Goal: Information Seeking & Learning: Learn about a topic

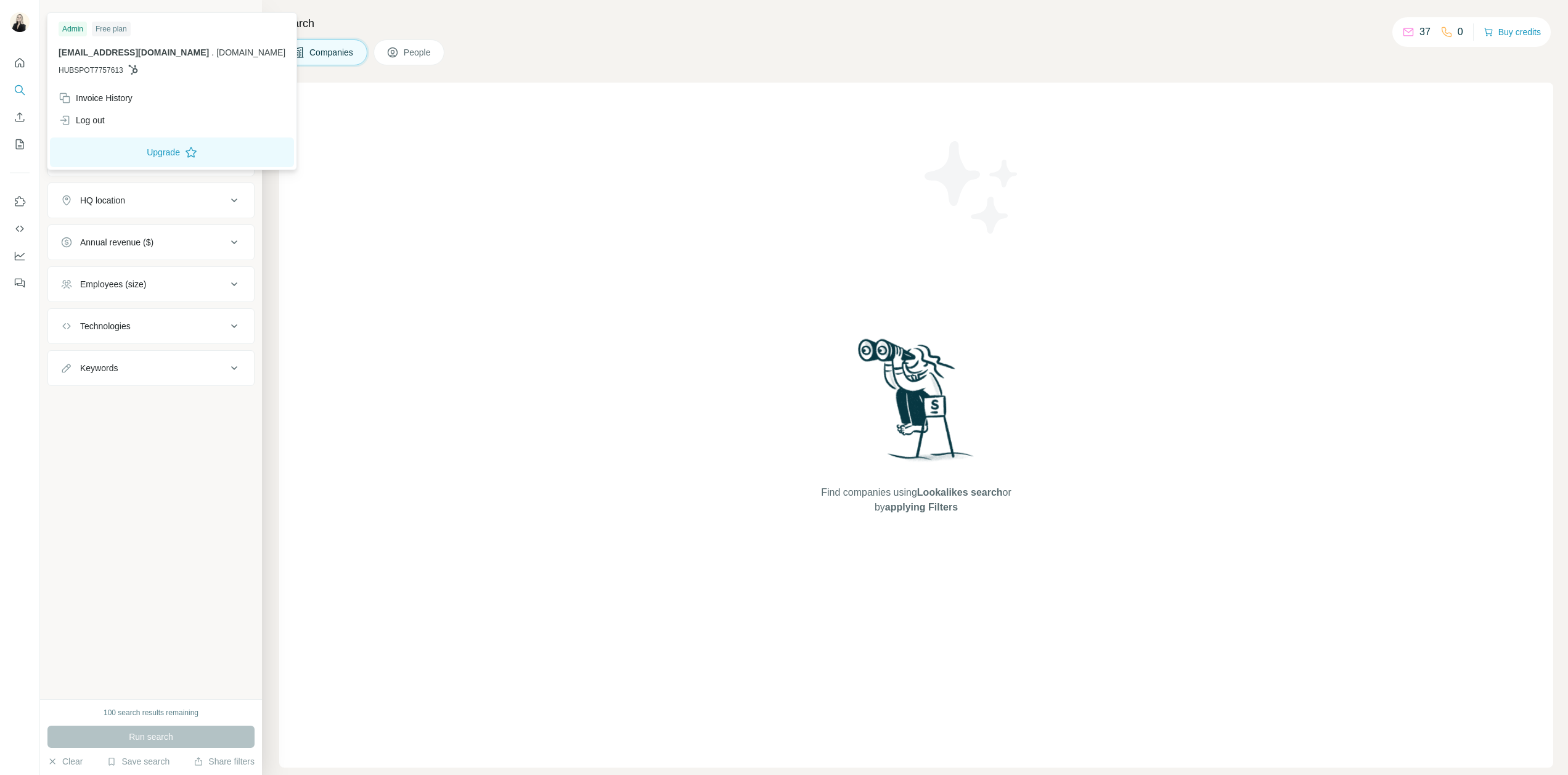
click at [19, 25] on img at bounding box center [20, 22] width 20 height 20
click at [73, 31] on div "Admin" at bounding box center [72, 29] width 28 height 15
click at [118, 156] on button "Upgrade" at bounding box center [172, 152] width 245 height 29
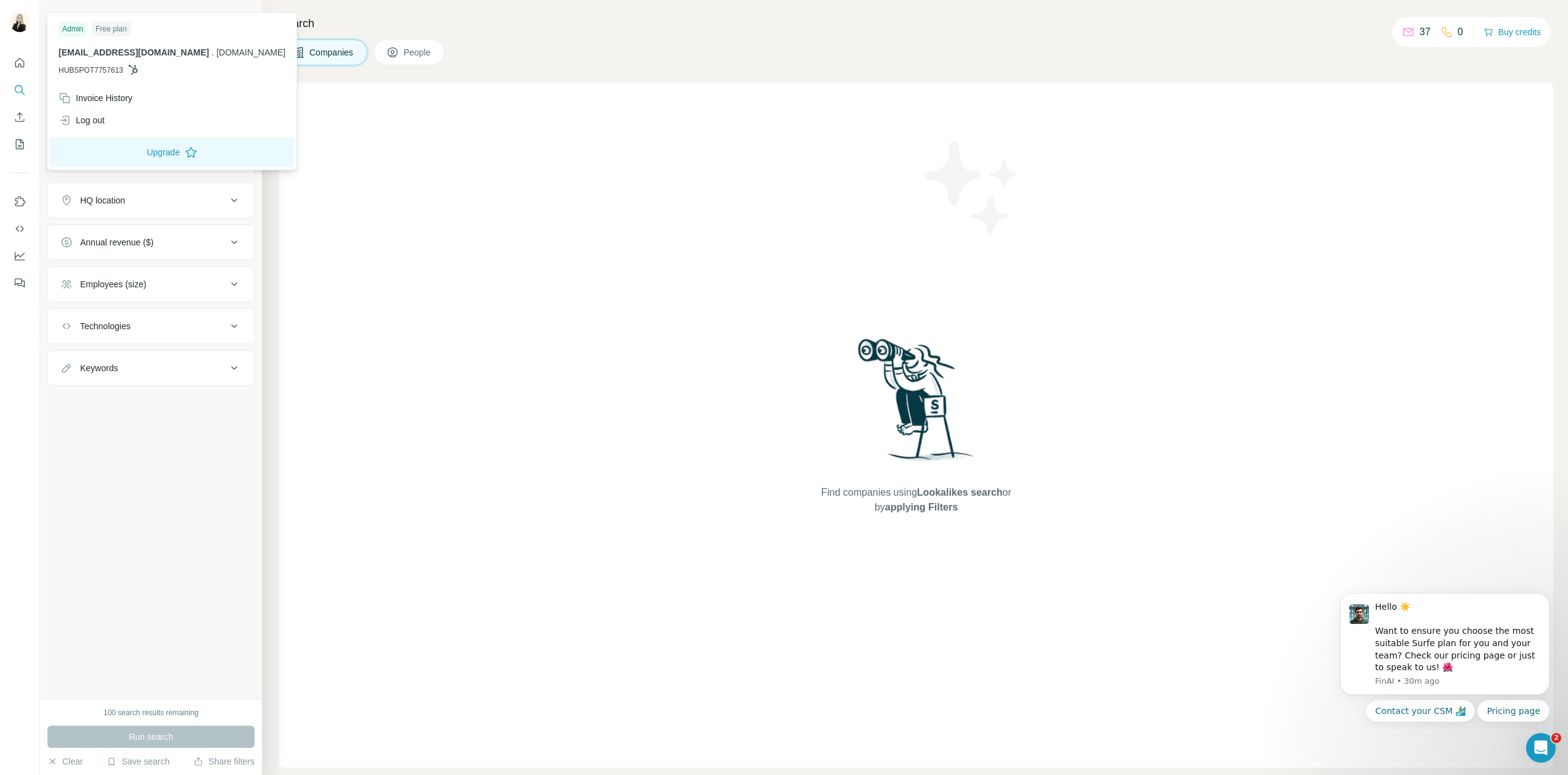
click at [351, 267] on div "Find companies using Lookalikes search or by applying Filters" at bounding box center [916, 425] width 1274 height 685
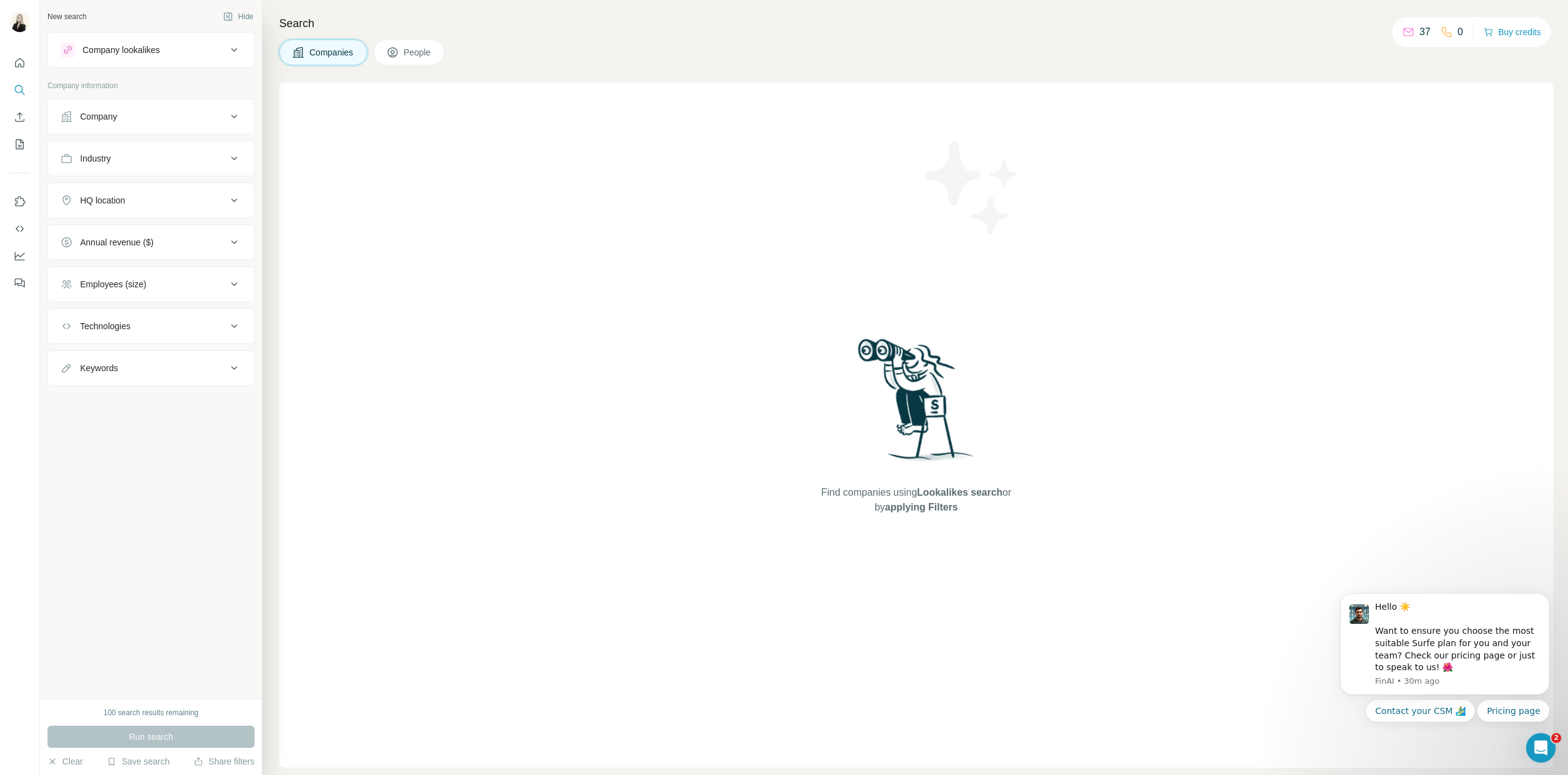
click at [138, 53] on div "Company lookalikes" at bounding box center [121, 49] width 77 height 12
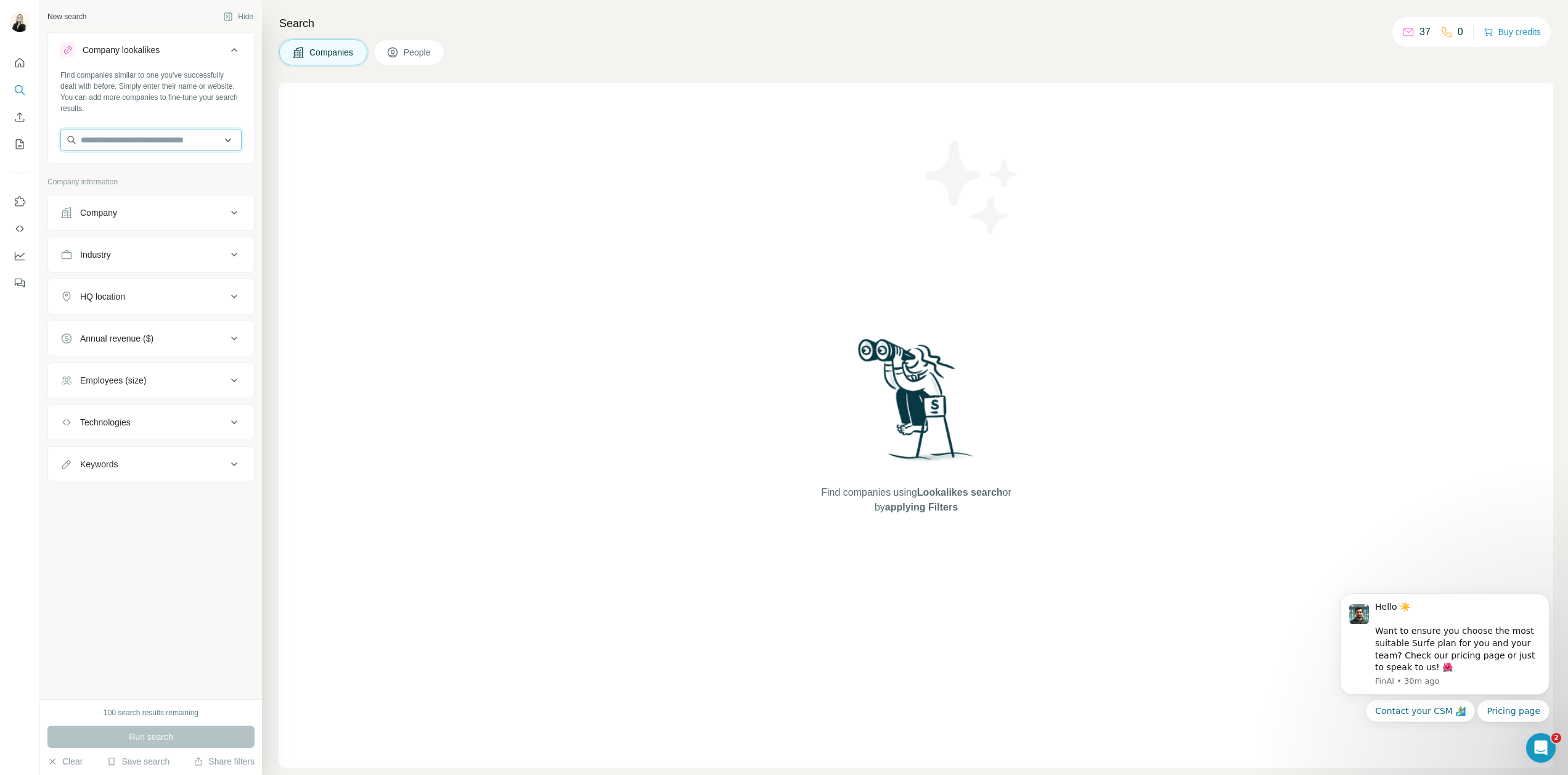
click at [131, 142] on input "text" at bounding box center [151, 140] width 181 height 22
type input "**********"
click at [122, 180] on p "[DOMAIN_NAME]" at bounding box center [125, 180] width 60 height 11
click at [167, 735] on span "Run search" at bounding box center [151, 737] width 44 height 12
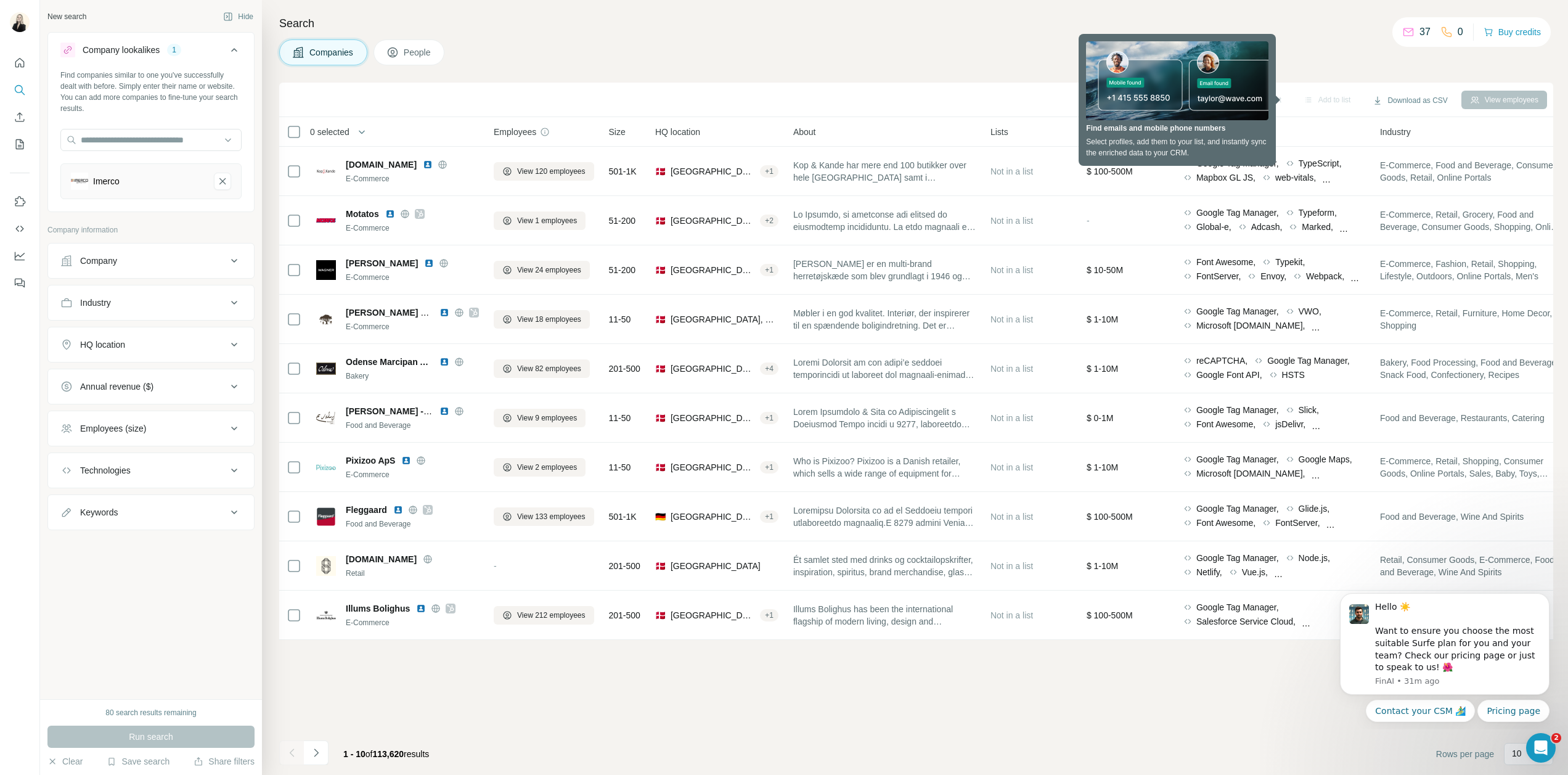
click at [950, 72] on div "Search Companies People Sync to HubSpot Add to list Download as CSV View employ…" at bounding box center [915, 388] width 1306 height 775
click at [1312, 101] on div "Add to list" at bounding box center [1327, 100] width 65 height 18
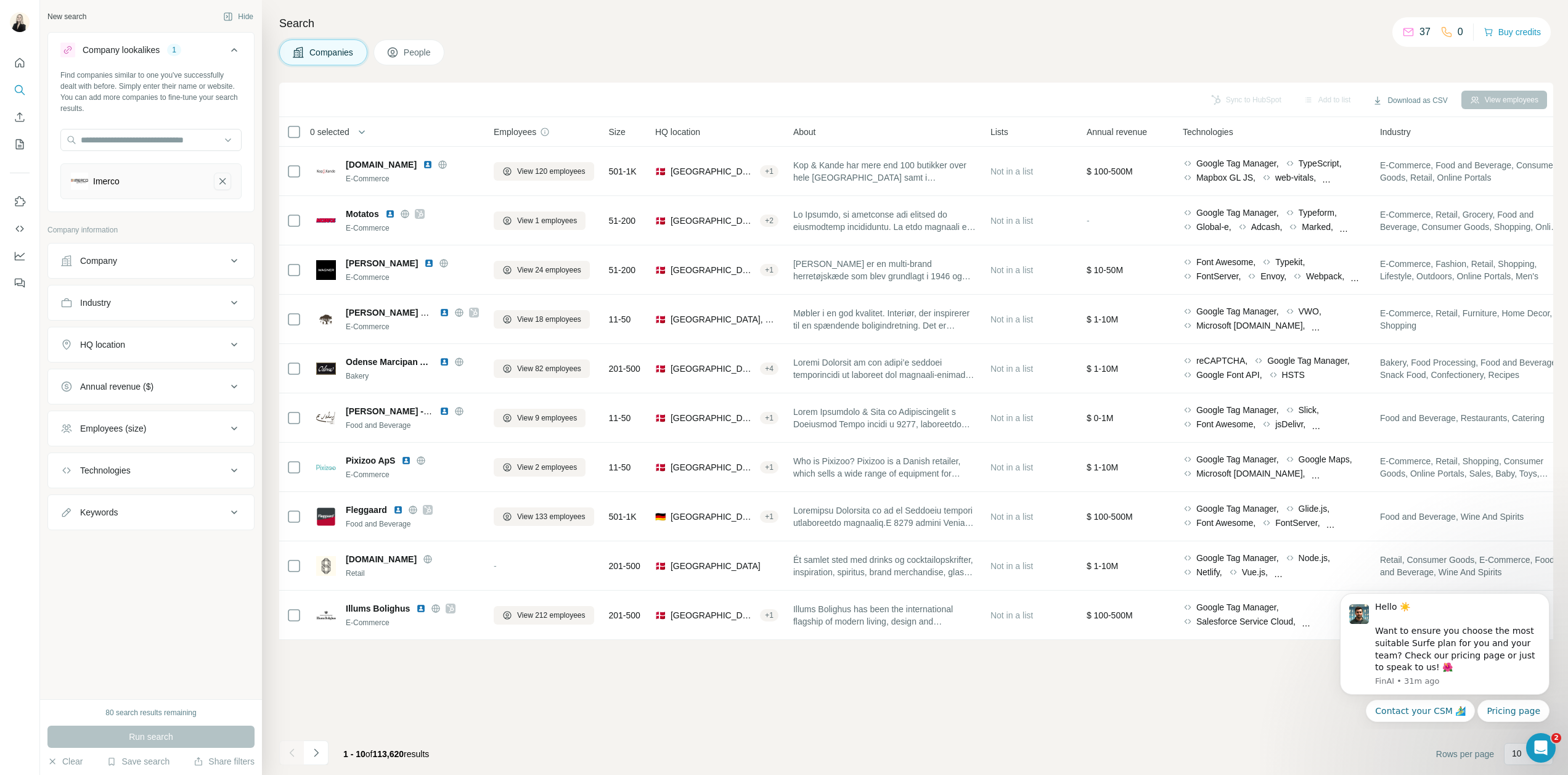
click at [223, 182] on icon "Imerco-remove-button" at bounding box center [223, 180] width 11 height 12
click at [132, 143] on input "text" at bounding box center [151, 140] width 181 height 22
type input "**********"
click at [169, 180] on div "Telenor [GEOGRAPHIC_DATA] [DOMAIN_NAME]" at bounding box center [150, 173] width 175 height 33
click at [222, 183] on icon "Telenor Denmark-remove-button" at bounding box center [223, 184] width 11 height 12
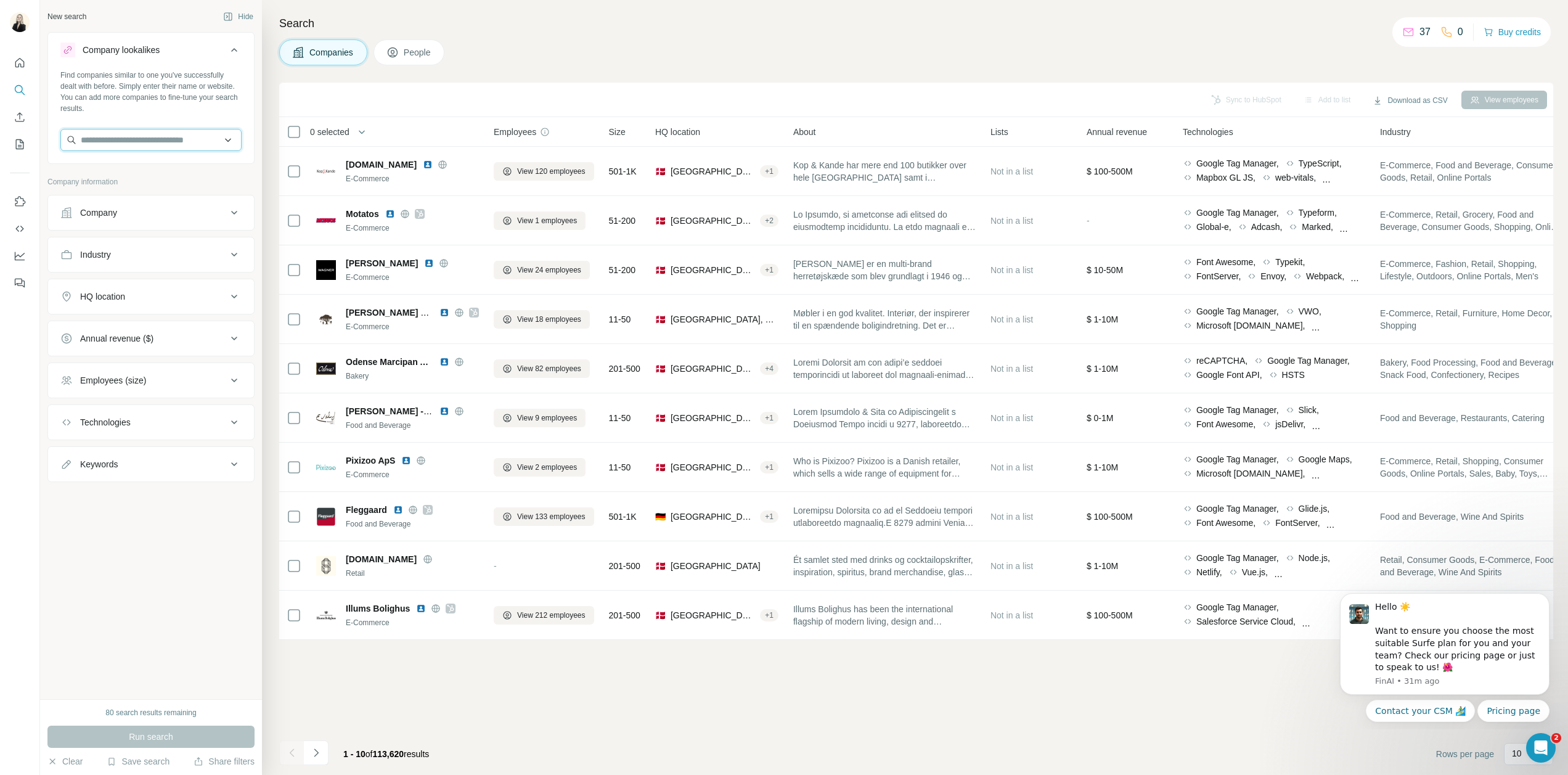
click at [114, 137] on input "text" at bounding box center [151, 140] width 181 height 22
type input "*"
click at [271, 130] on div "Search Companies People Sync to HubSpot Add to list Download as CSV View employ…" at bounding box center [915, 388] width 1306 height 775
click at [133, 253] on div "Industry" at bounding box center [144, 254] width 167 height 12
click at [119, 287] on input at bounding box center [145, 285] width 152 height 14
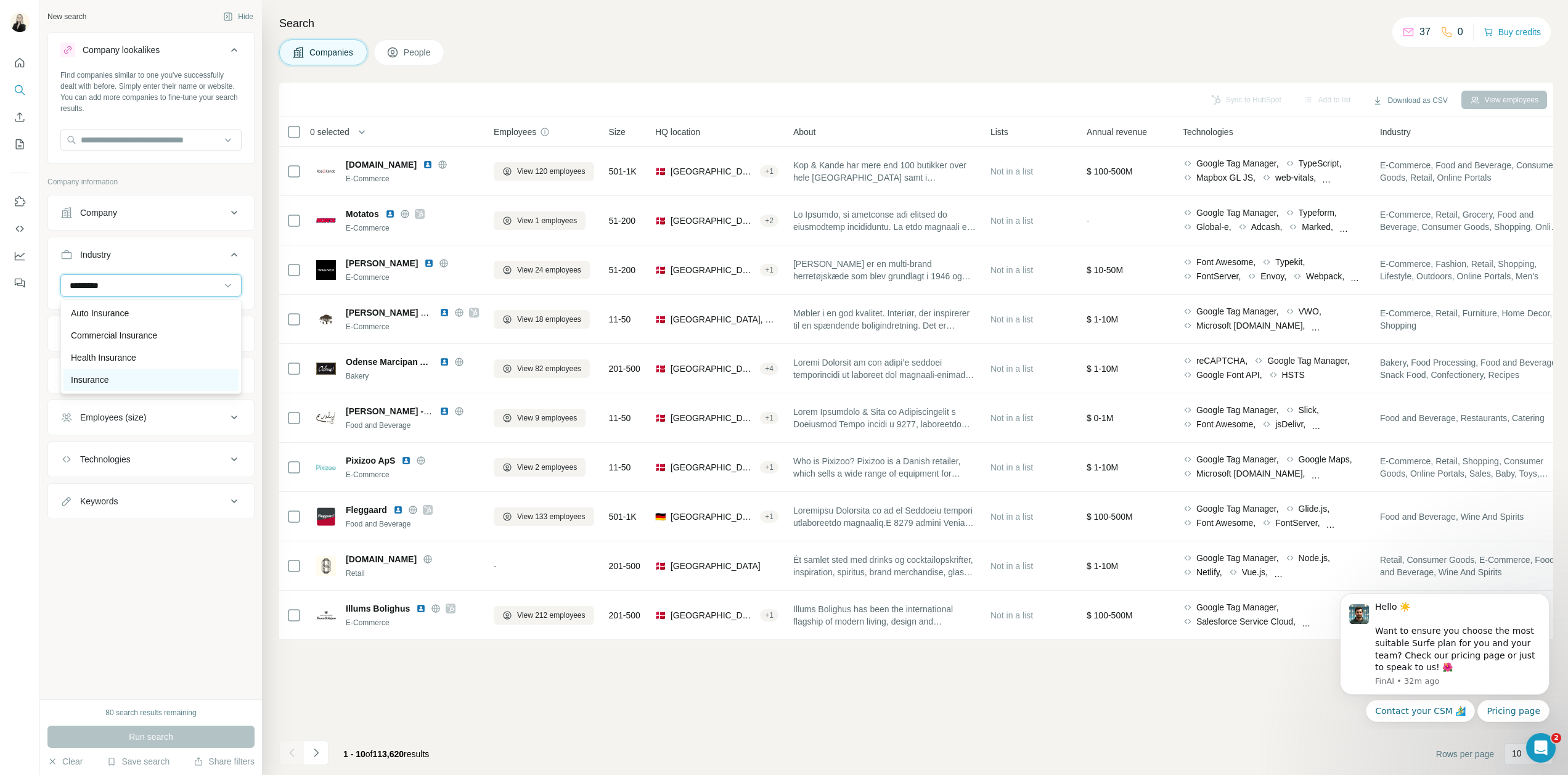
type input "*********"
click at [108, 382] on p "Insurance" at bounding box center [89, 379] width 38 height 12
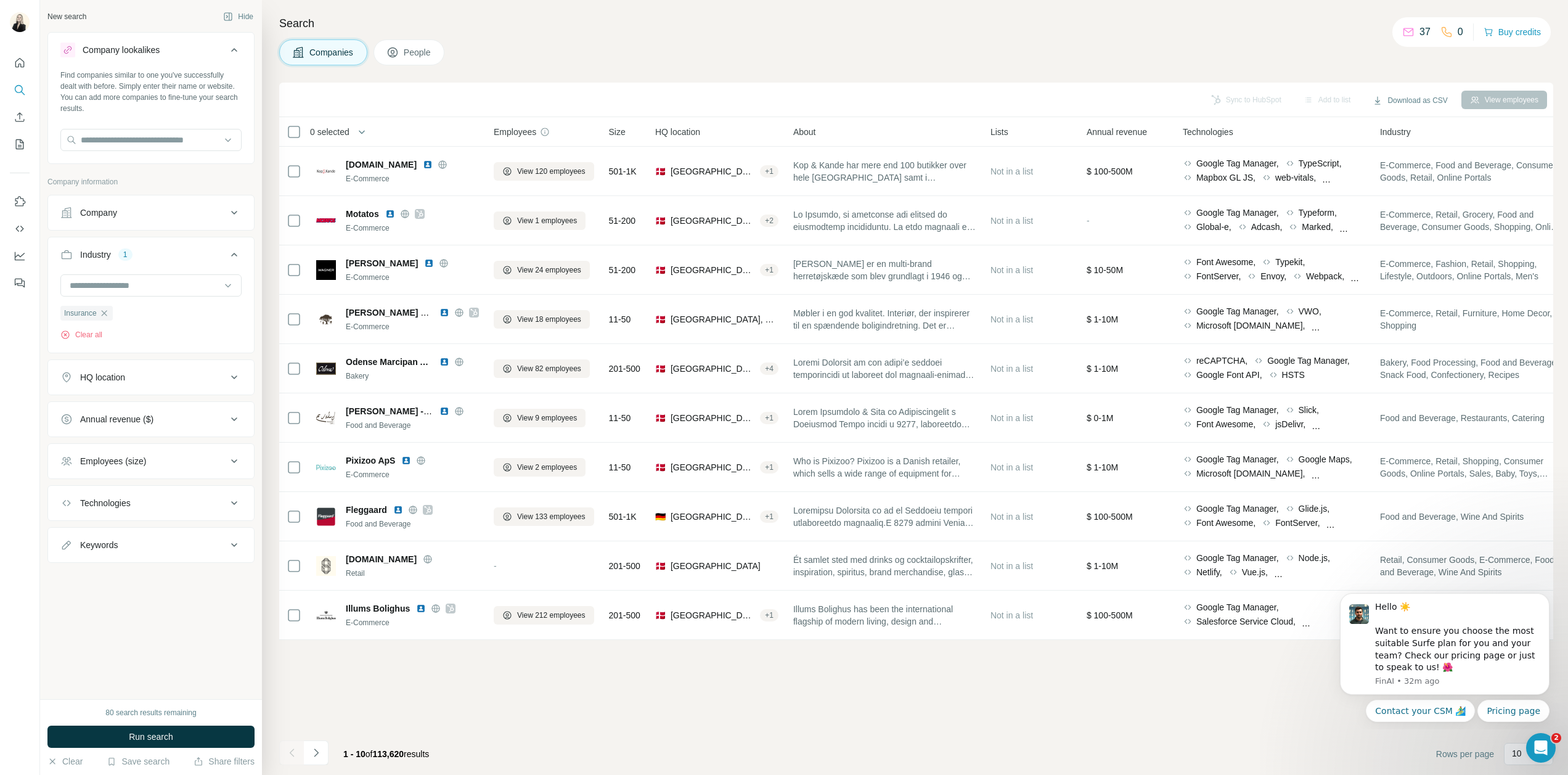
click at [170, 386] on button "HQ location" at bounding box center [150, 377] width 206 height 29
click at [155, 410] on input "text" at bounding box center [151, 408] width 181 height 22
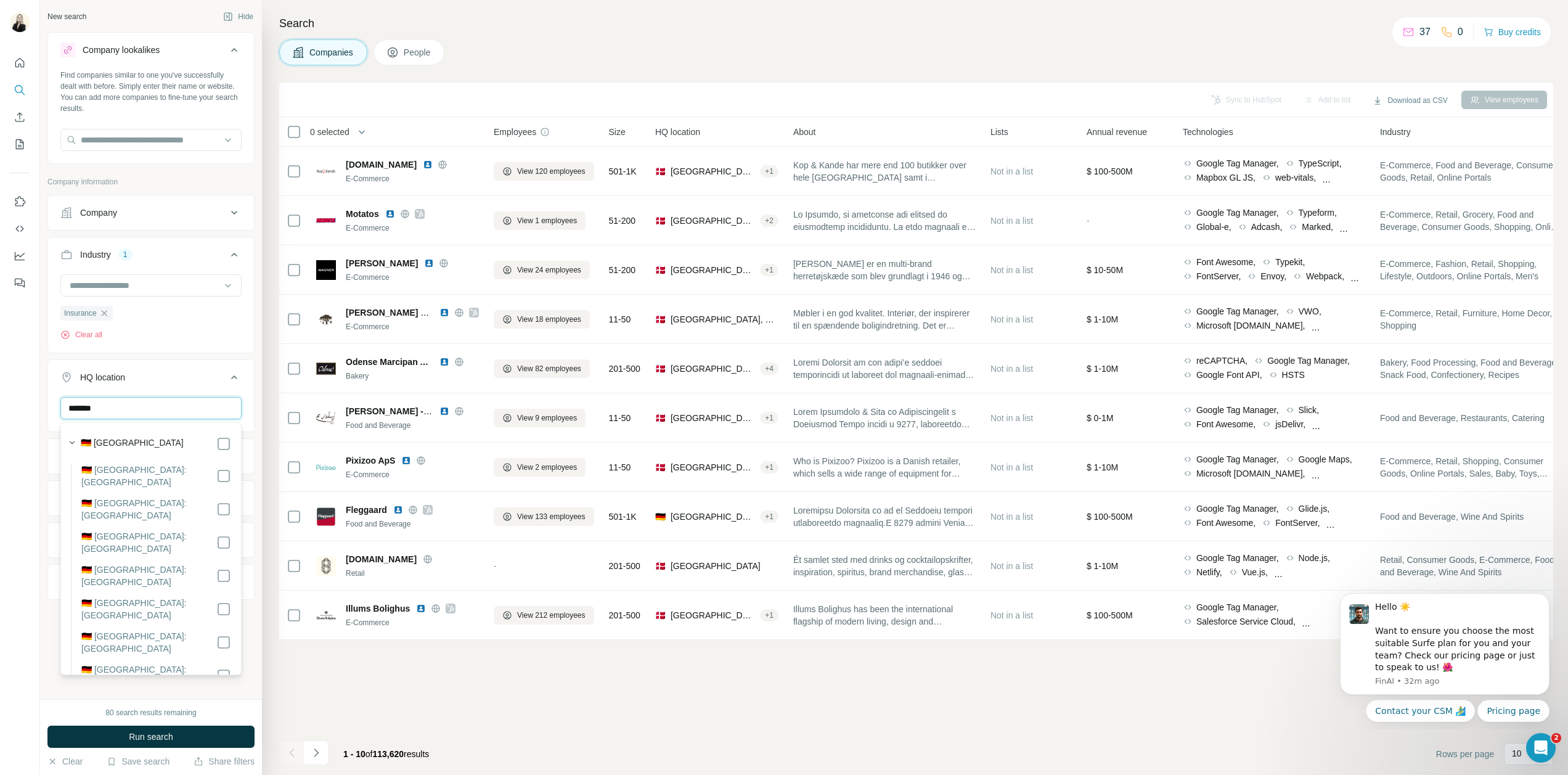
type input "*******"
click at [161, 446] on div "🇩🇪 [GEOGRAPHIC_DATA]" at bounding box center [156, 444] width 150 height 15
click at [43, 446] on div "New search Hide Company lookalikes Find companies similar to one you've success…" at bounding box center [151, 349] width 222 height 699
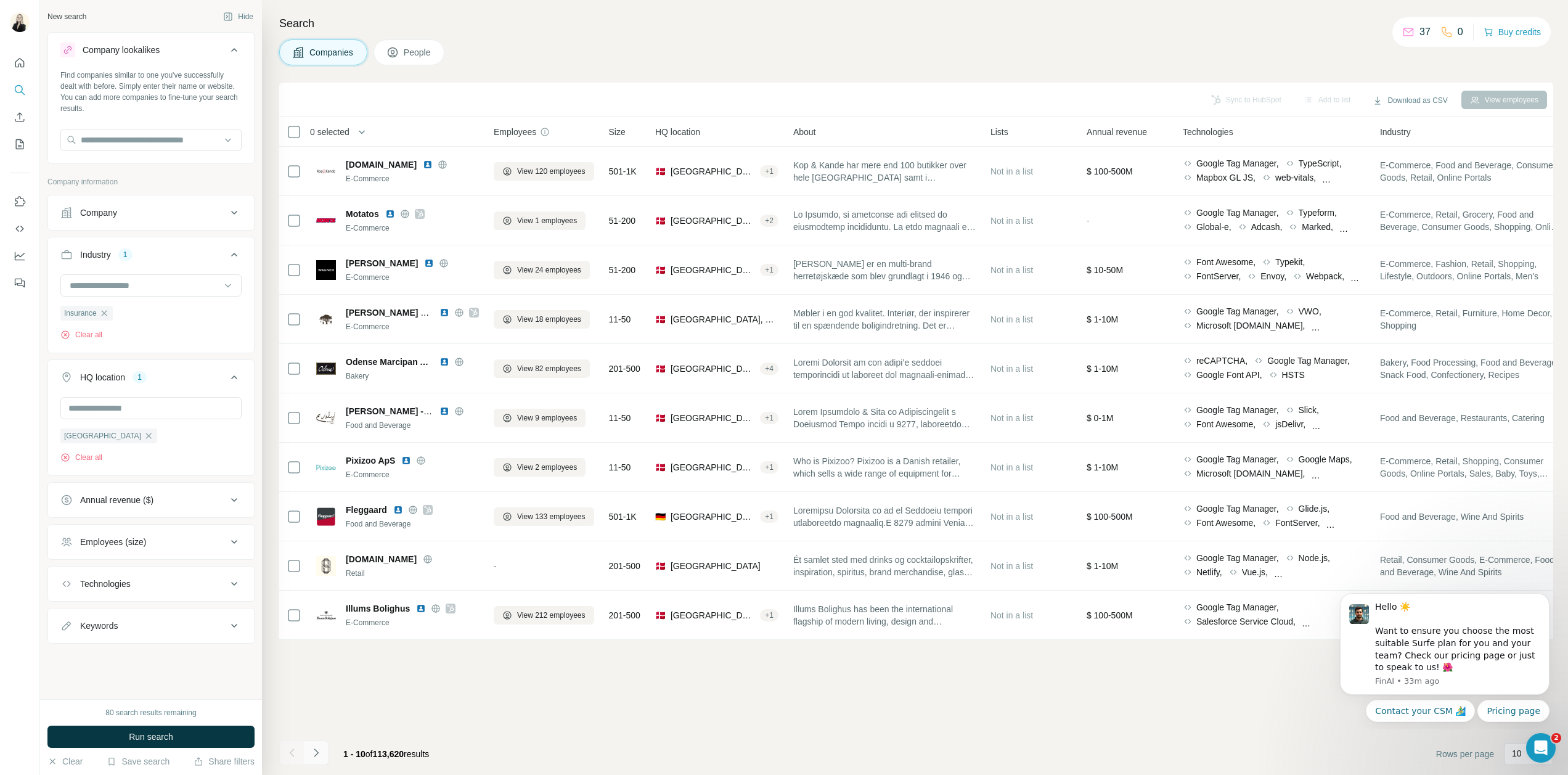
click at [320, 753] on icon "Navigate to next page" at bounding box center [316, 752] width 12 height 12
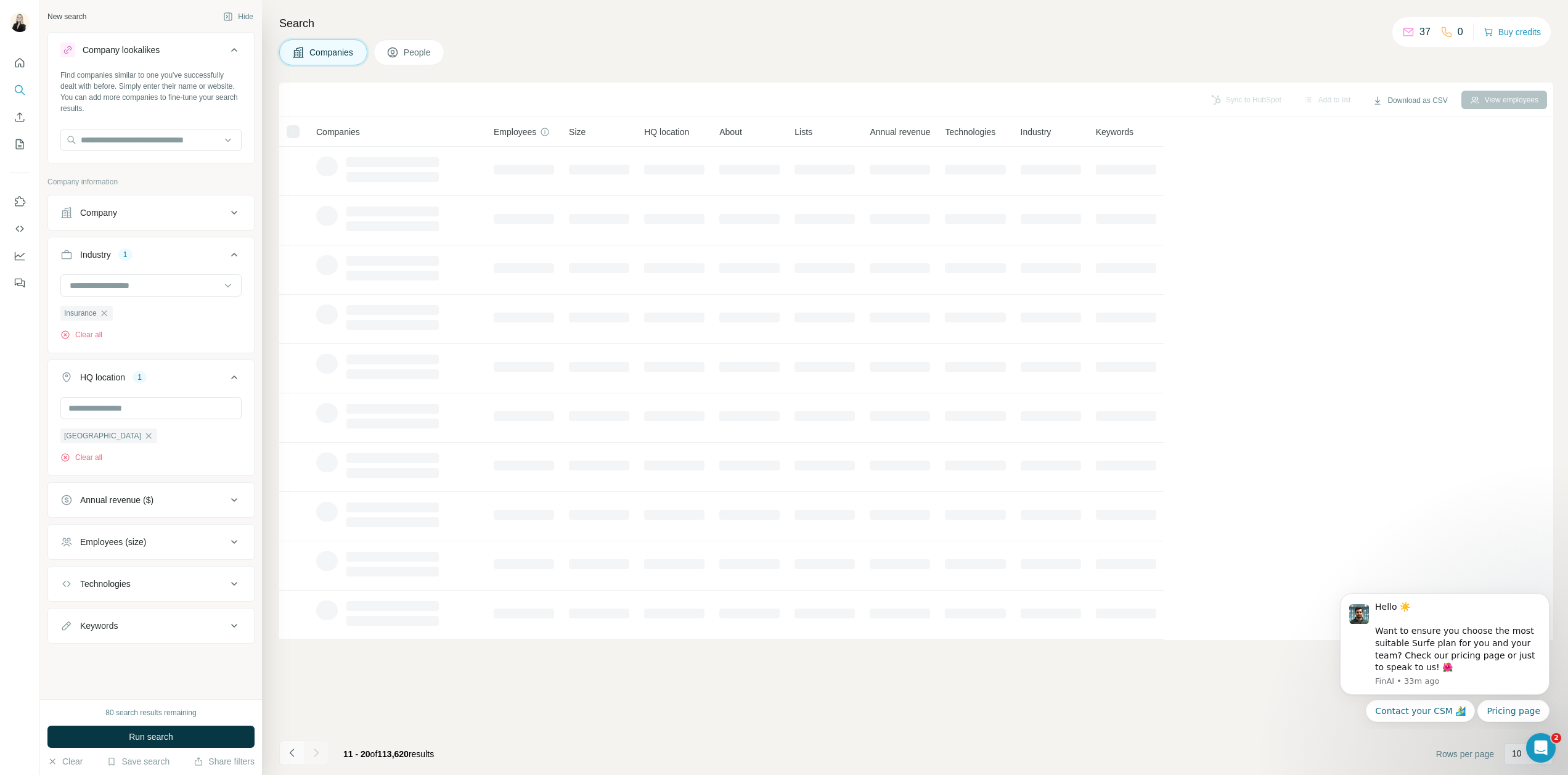
click at [295, 753] on icon "Navigate to previous page" at bounding box center [291, 752] width 12 height 12
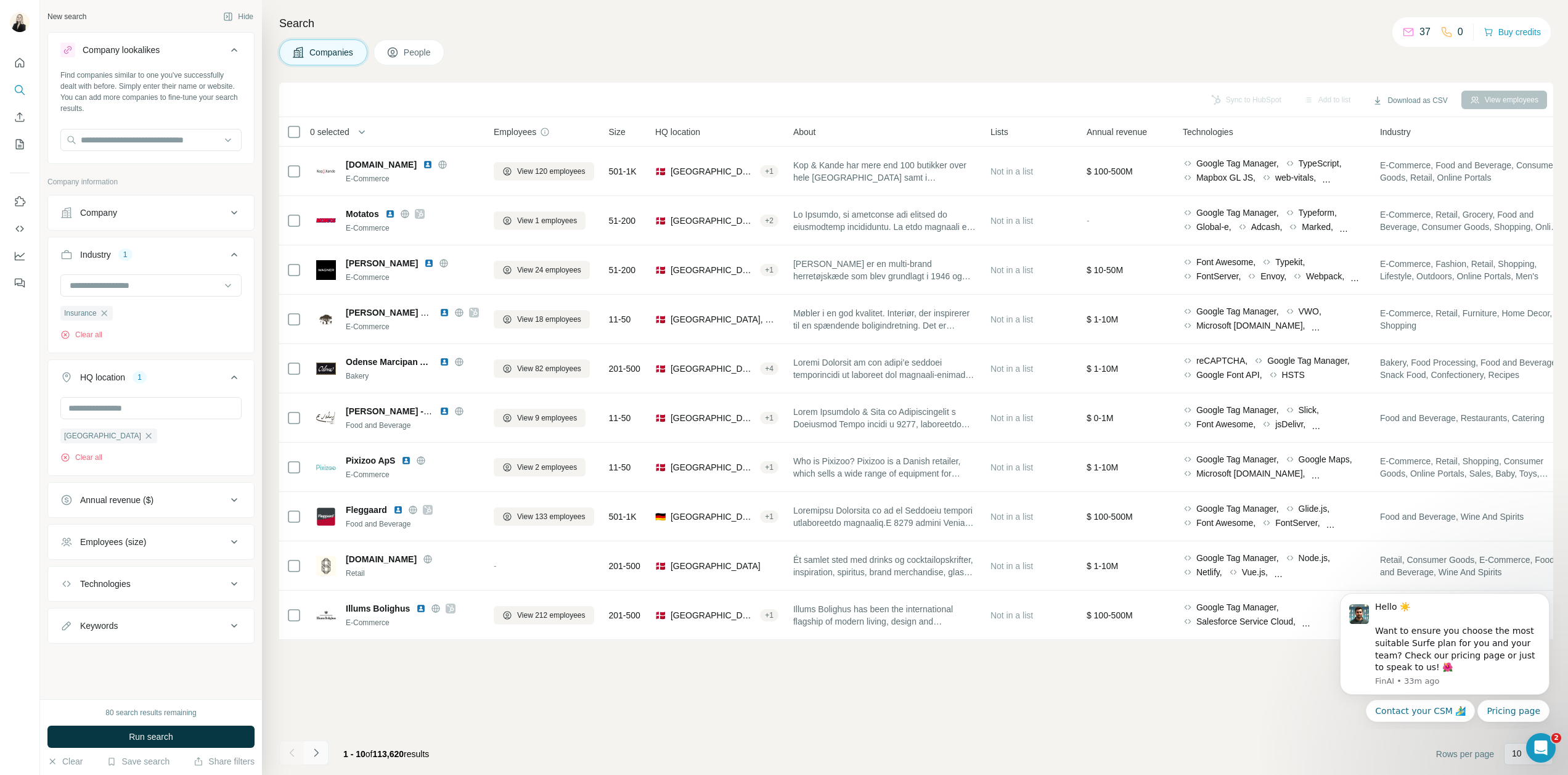
click at [316, 755] on icon "Navigate to next page" at bounding box center [316, 752] width 5 height 8
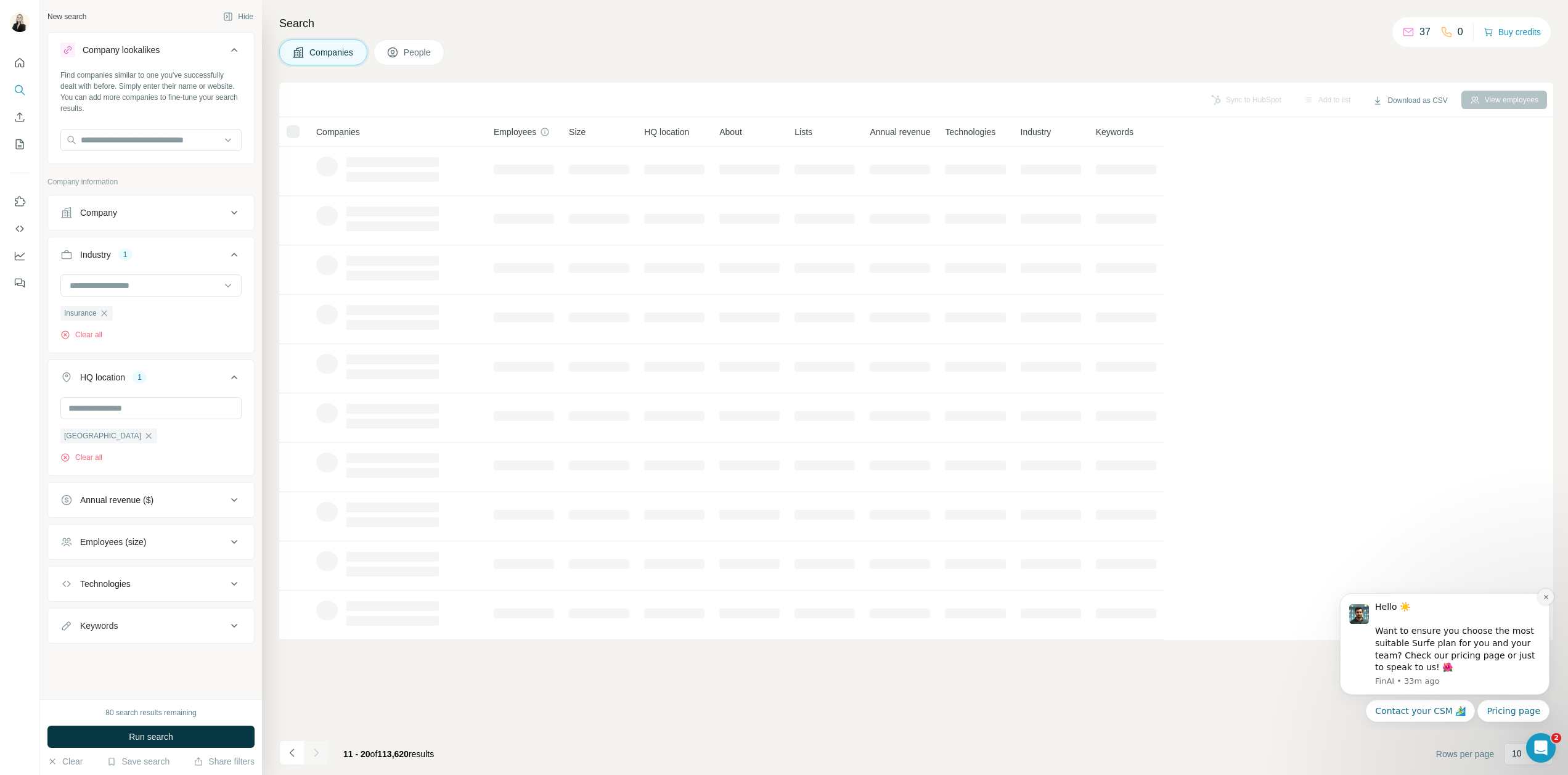
click at [1543, 597] on icon "Dismiss notification" at bounding box center [1546, 596] width 6 height 6
click at [1543, 584] on icon "Dismiss notification" at bounding box center [1546, 584] width 6 height 6
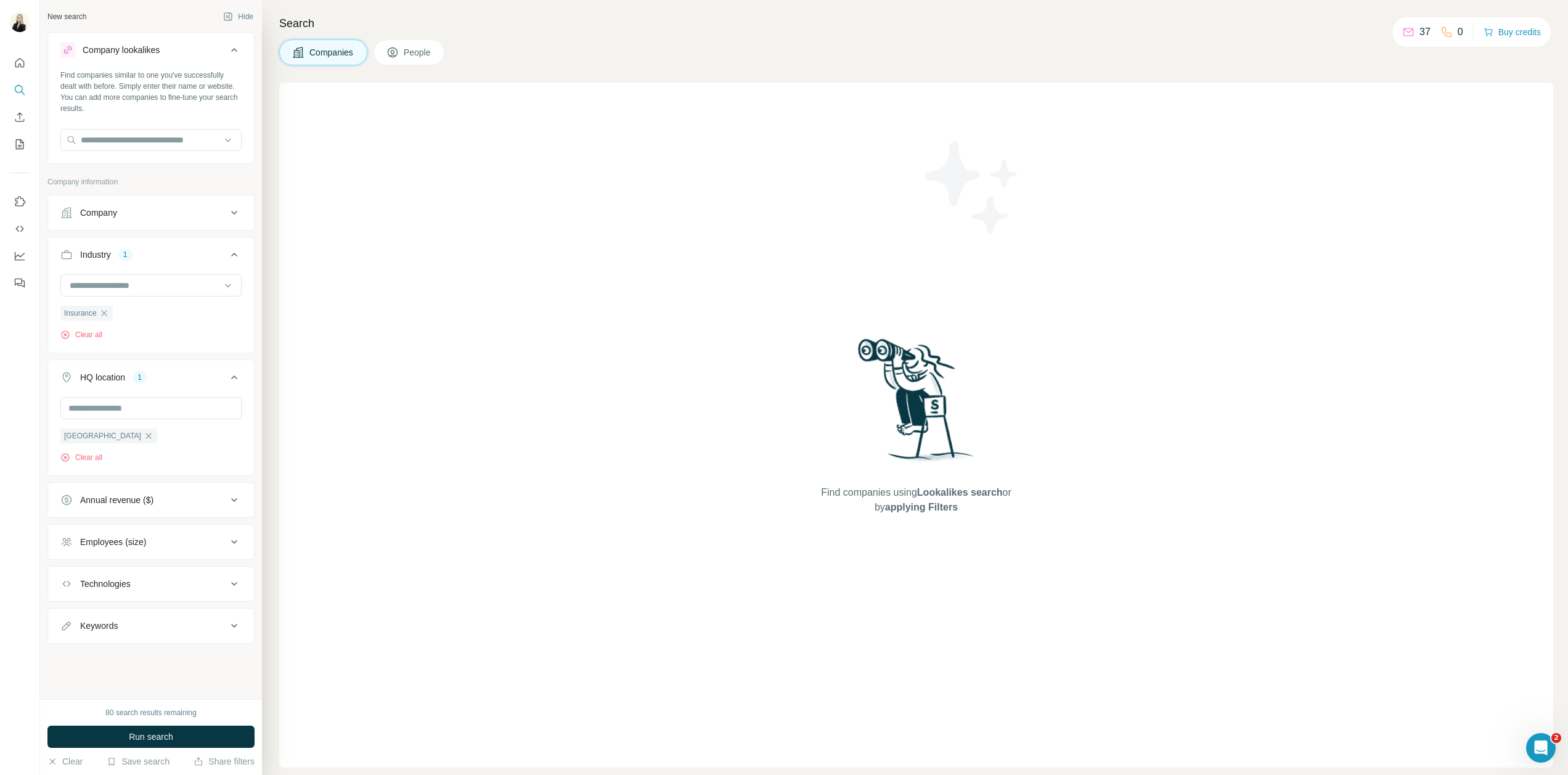
click at [144, 217] on div "Company" at bounding box center [144, 212] width 167 height 12
click at [22, 63] on icon "Quick start" at bounding box center [19, 62] width 12 height 12
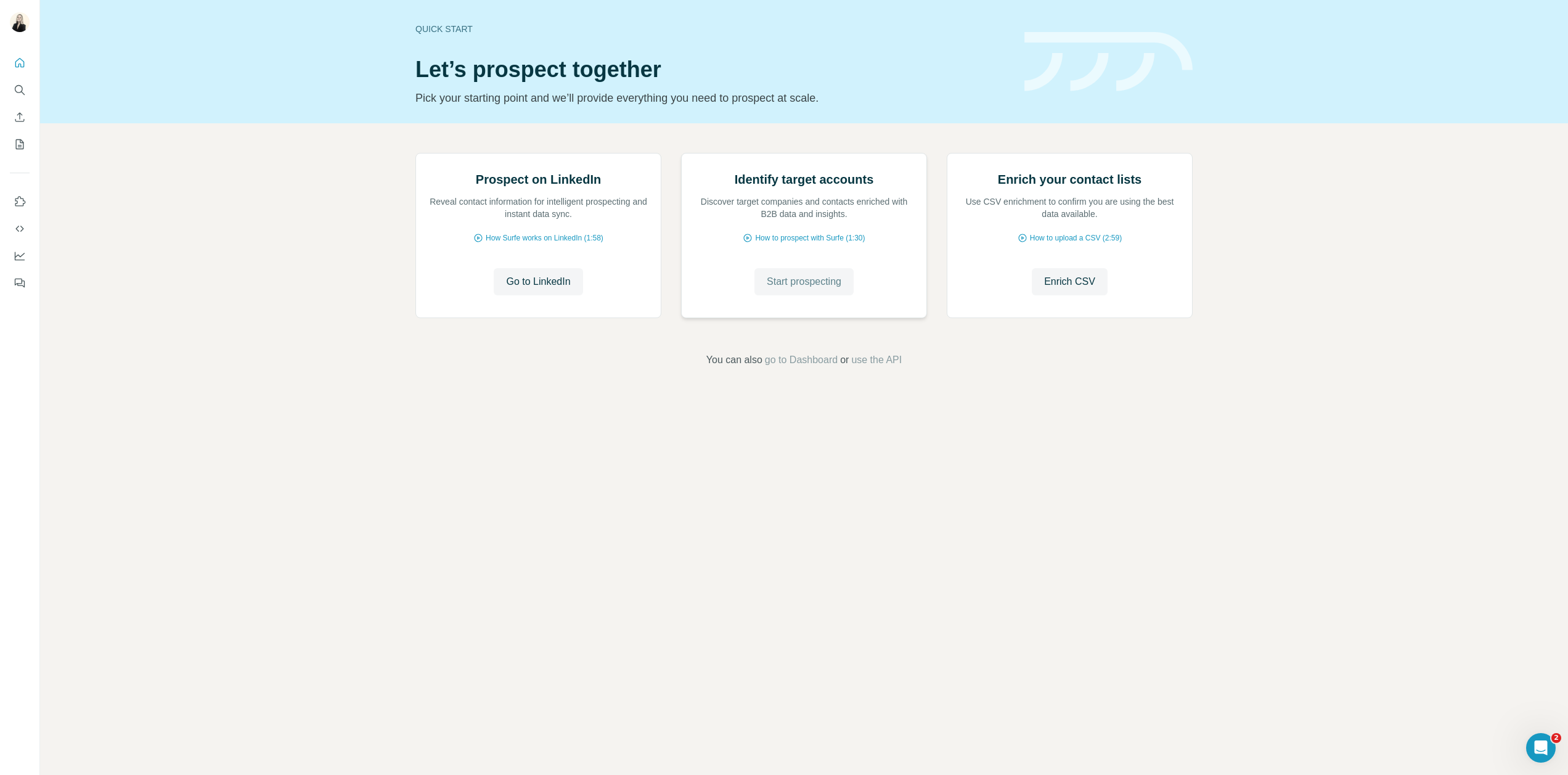
click at [779, 289] on span "Start prospecting" at bounding box center [803, 282] width 74 height 15
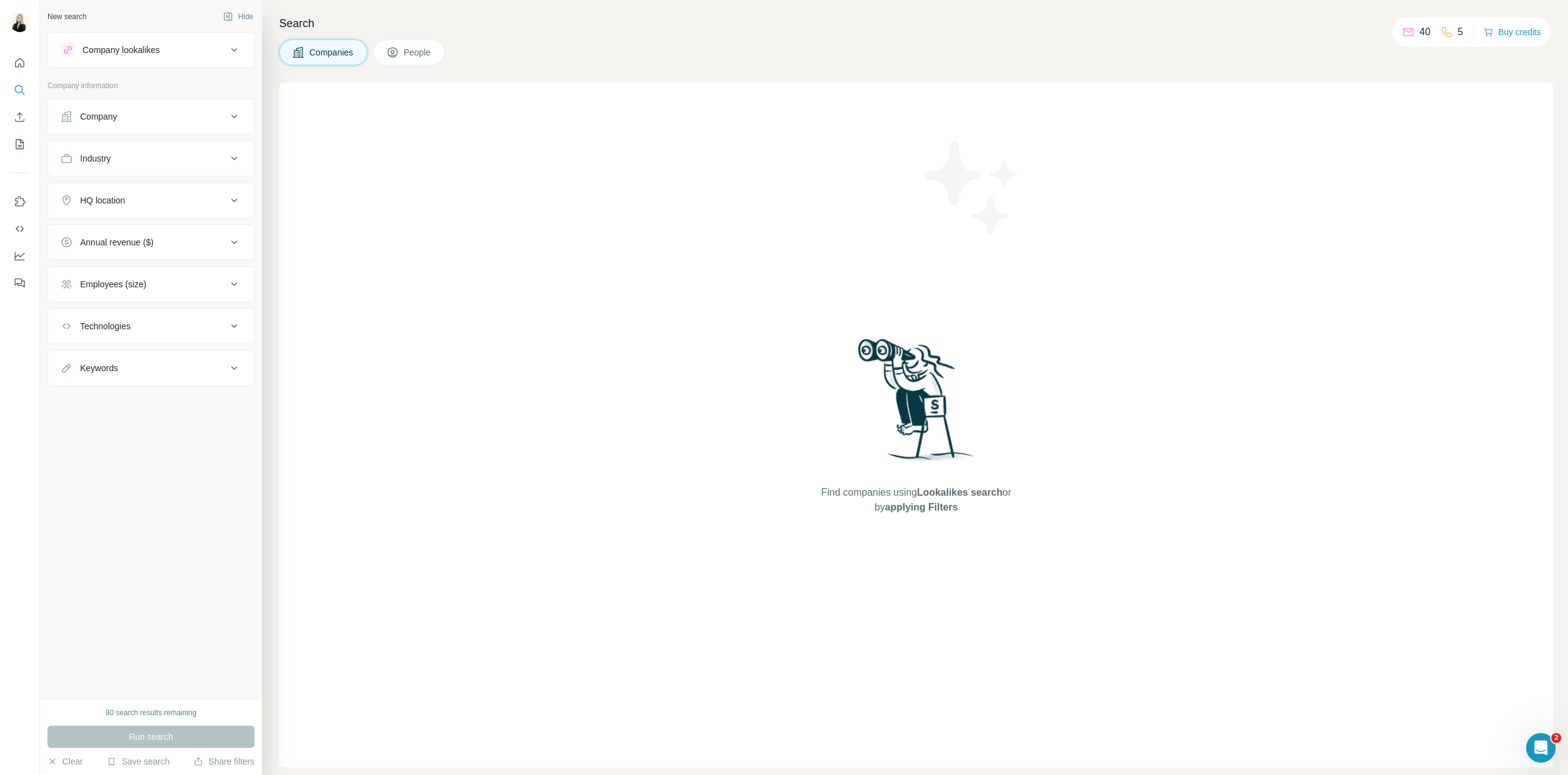
click at [173, 111] on div "Company" at bounding box center [144, 115] width 167 height 12
click at [191, 50] on div "Company lookalikes" at bounding box center [144, 49] width 167 height 15
click at [169, 147] on input "text" at bounding box center [151, 147] width 181 height 22
click at [167, 198] on div "Industry" at bounding box center [144, 195] width 167 height 12
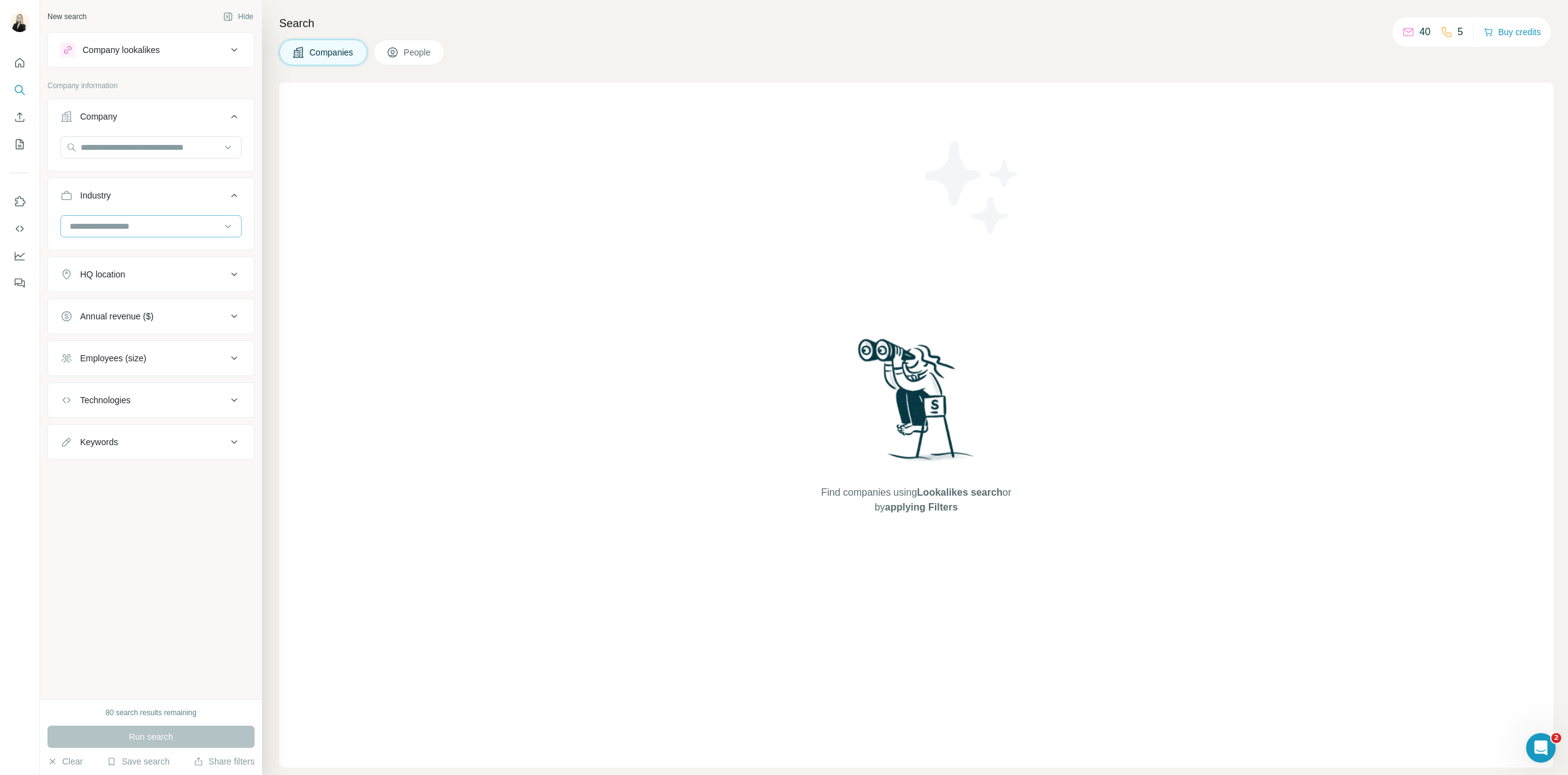
click at [146, 227] on input at bounding box center [145, 226] width 152 height 14
type input "****"
click at [147, 326] on div "Insurance" at bounding box center [150, 320] width 160 height 12
click at [136, 318] on div "HQ location" at bounding box center [144, 318] width 167 height 12
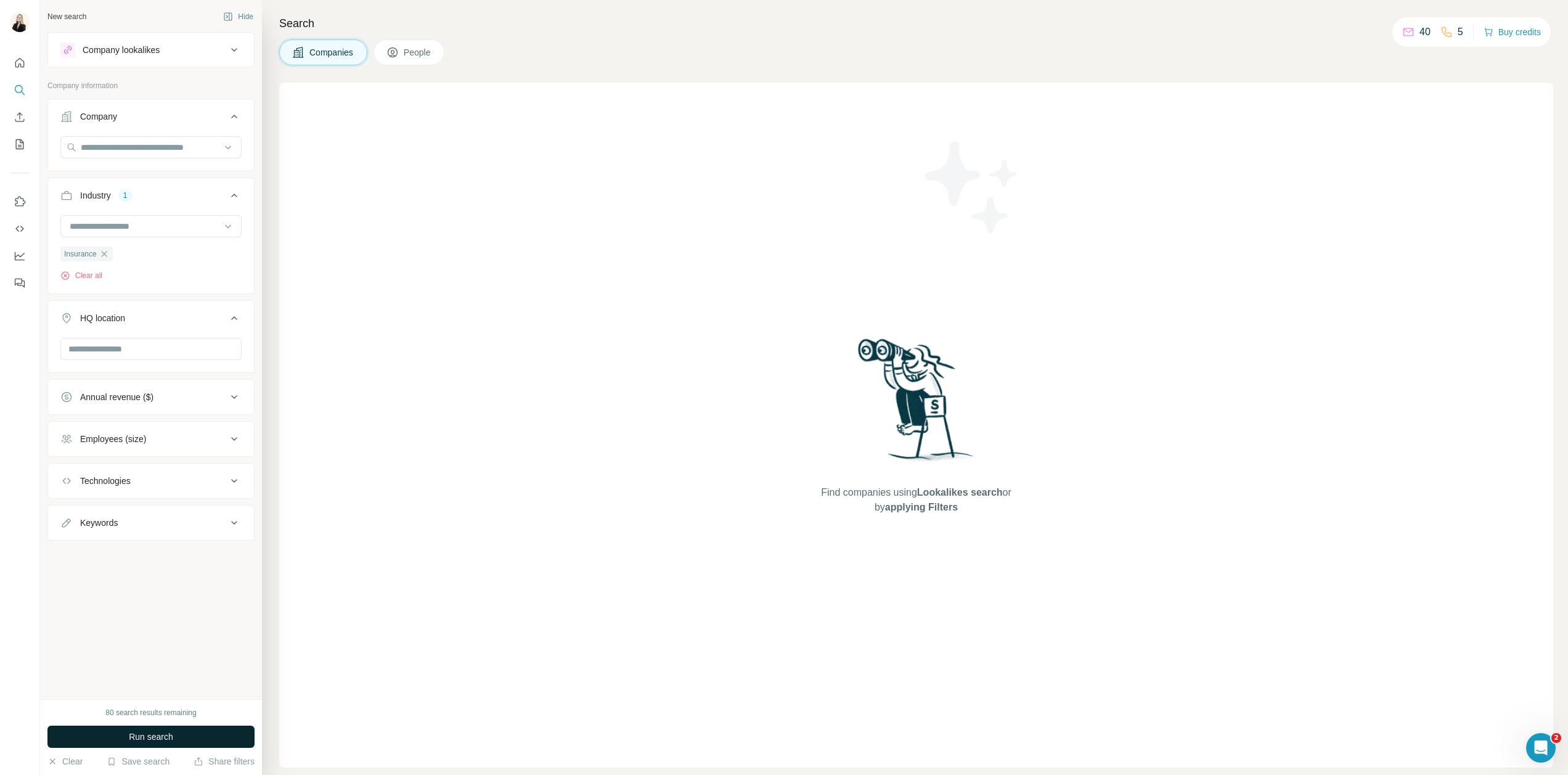
click at [160, 738] on span "Run search" at bounding box center [151, 737] width 44 height 12
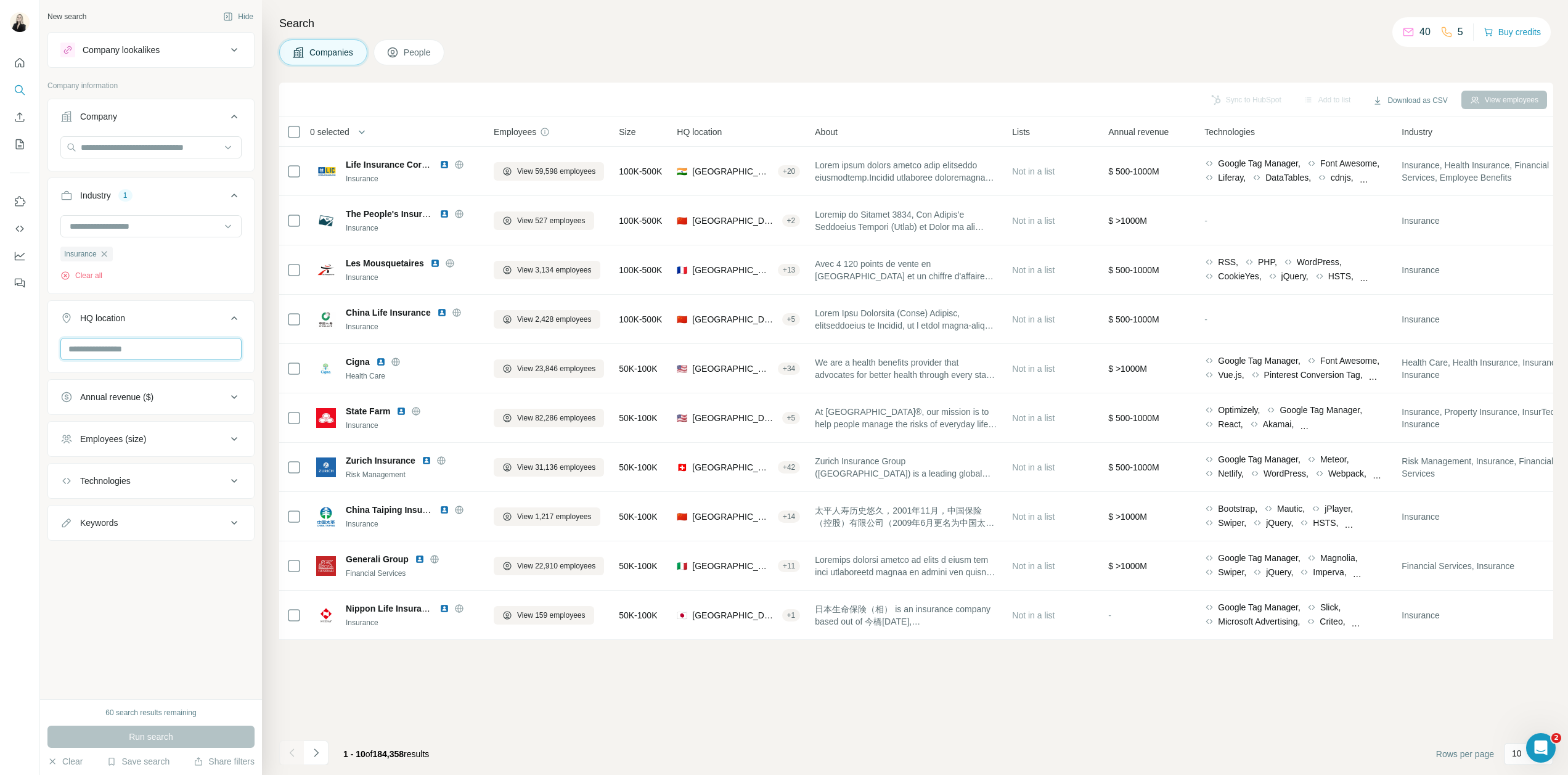
click at [144, 354] on input "text" at bounding box center [151, 349] width 181 height 22
type input "***"
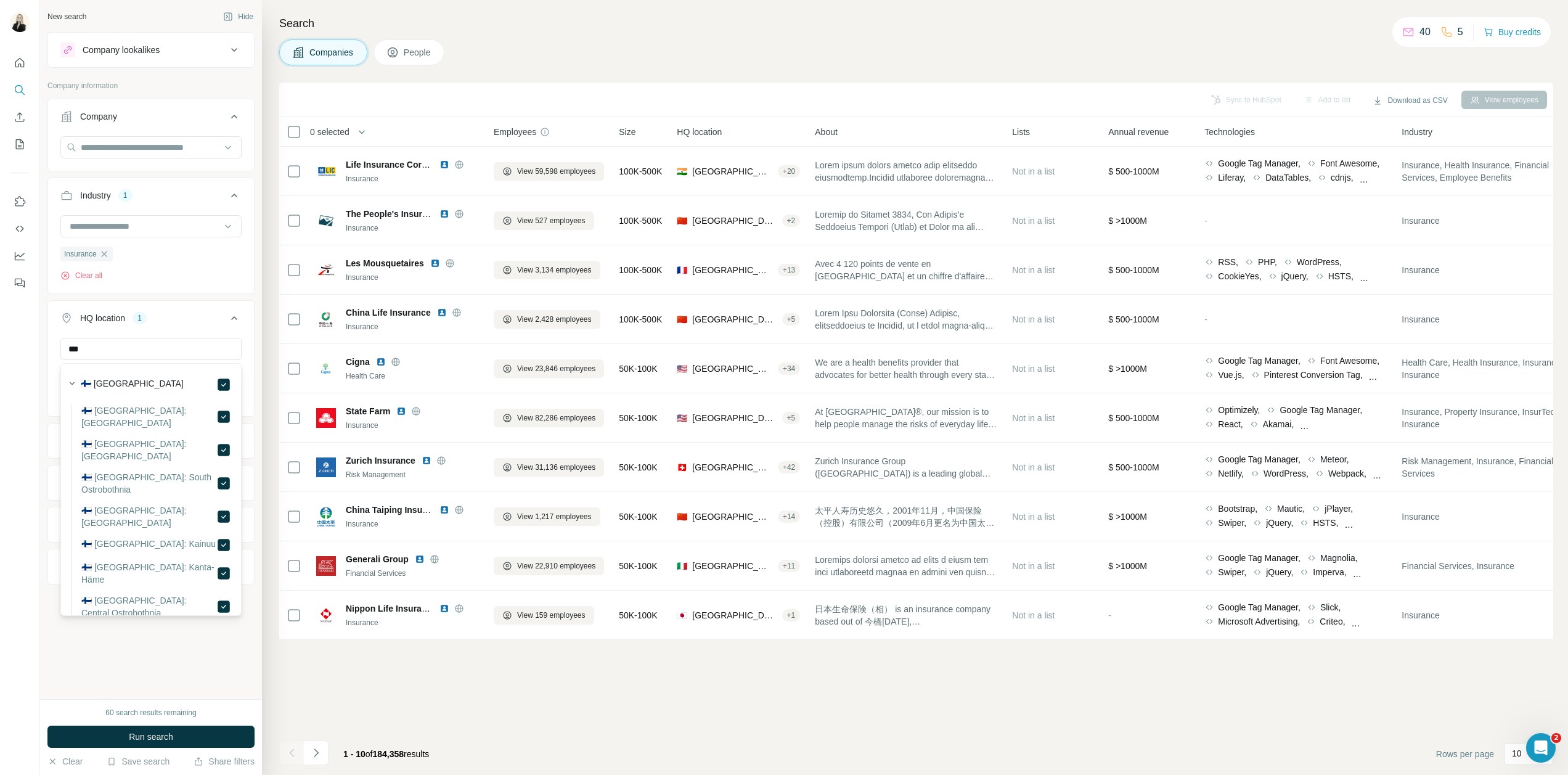
click at [40, 396] on div "New search Hide Company lookalikes Company information Company Industry 1 Insur…" at bounding box center [151, 349] width 222 height 699
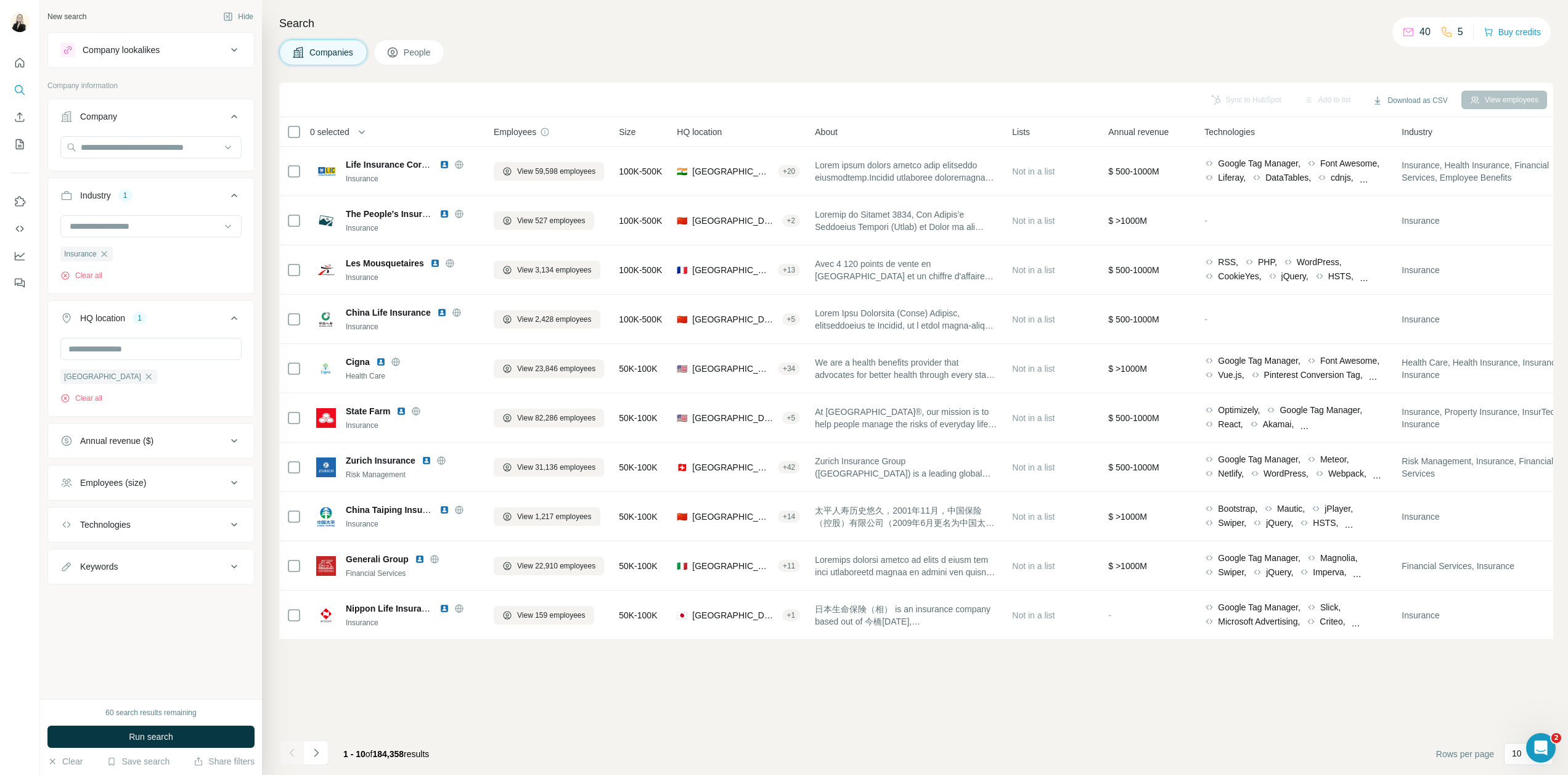
click at [160, 739] on span "Run search" at bounding box center [151, 737] width 44 height 12
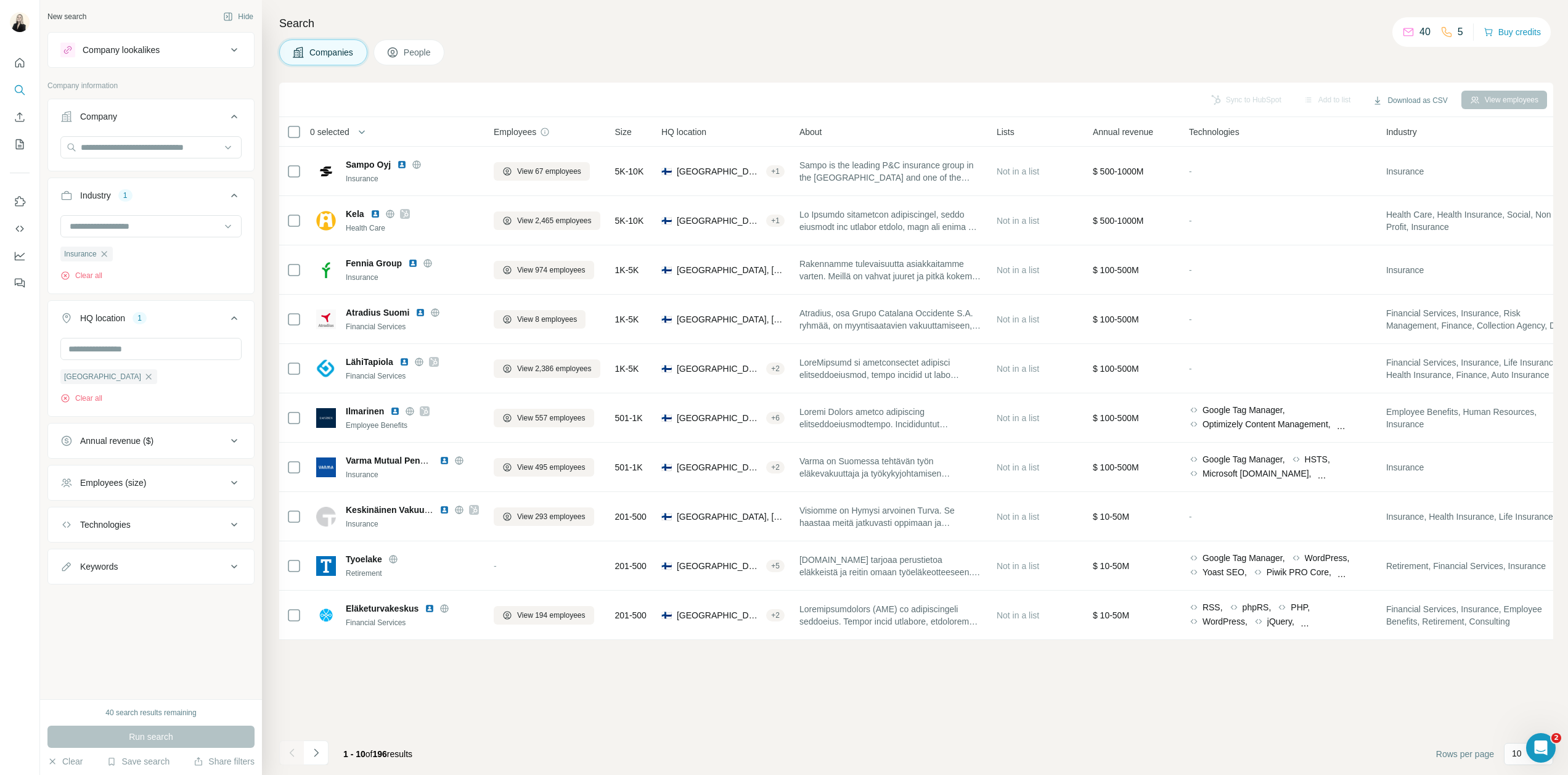
click at [546, 673] on div "Sync to HubSpot Add to list Download as CSV View employees 0 selected Companies…" at bounding box center [916, 429] width 1274 height 693
click at [425, 52] on span "People" at bounding box center [418, 51] width 28 height 12
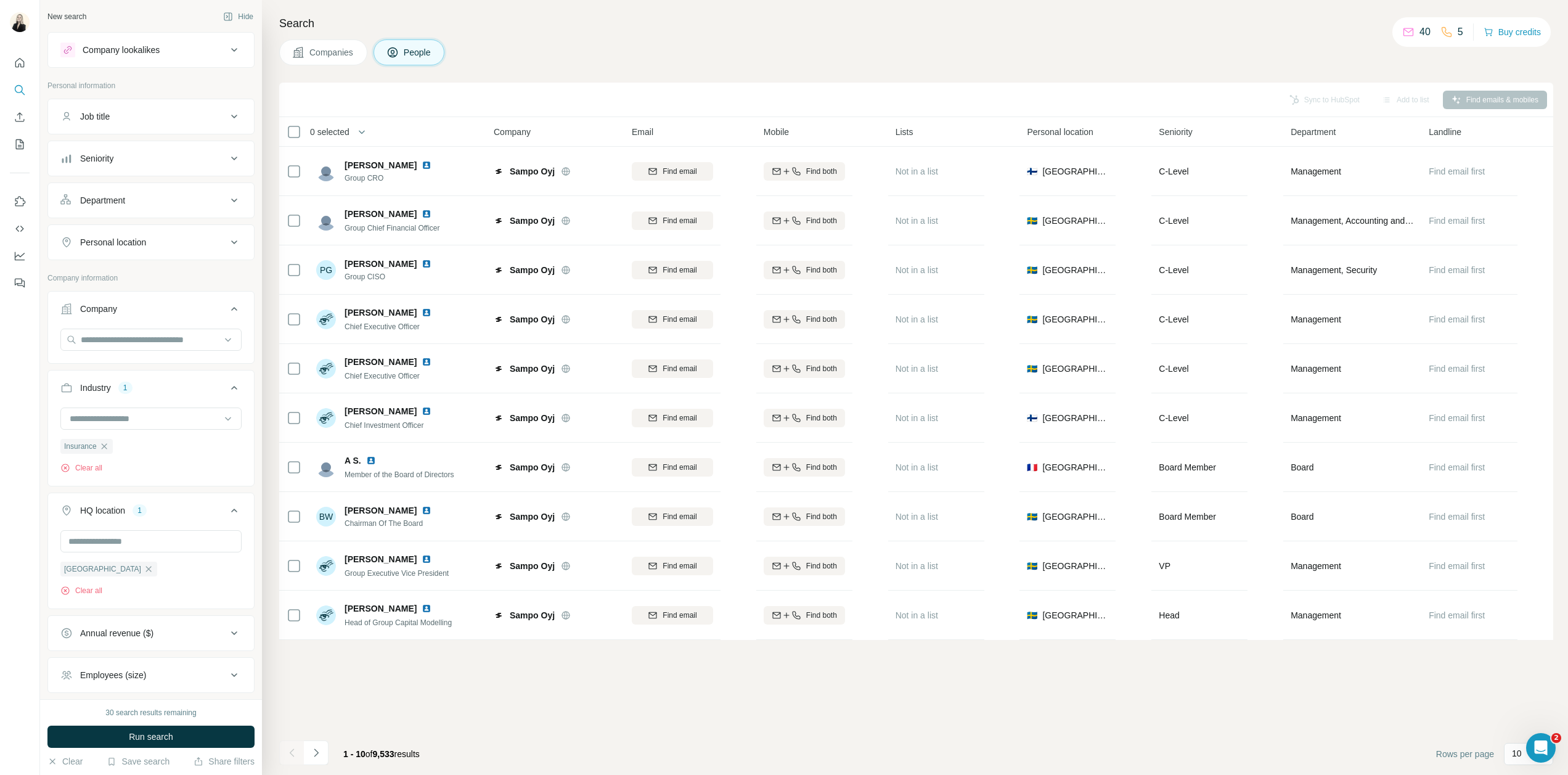
click at [158, 194] on div "Department" at bounding box center [144, 200] width 167 height 12
click at [144, 230] on input at bounding box center [145, 231] width 152 height 14
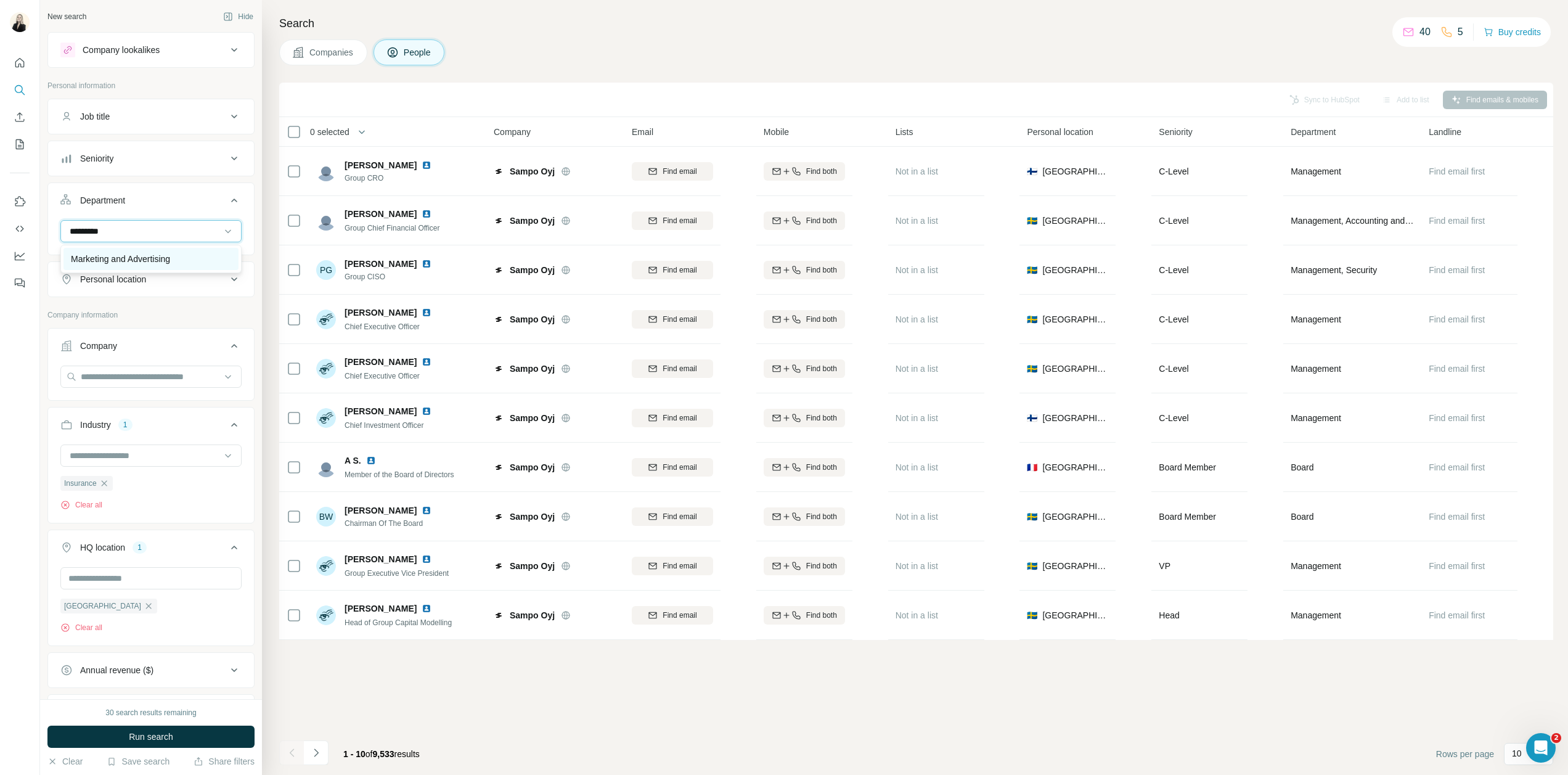
type input "*********"
click at [158, 257] on p "Marketing and Advertising" at bounding box center [120, 258] width 99 height 12
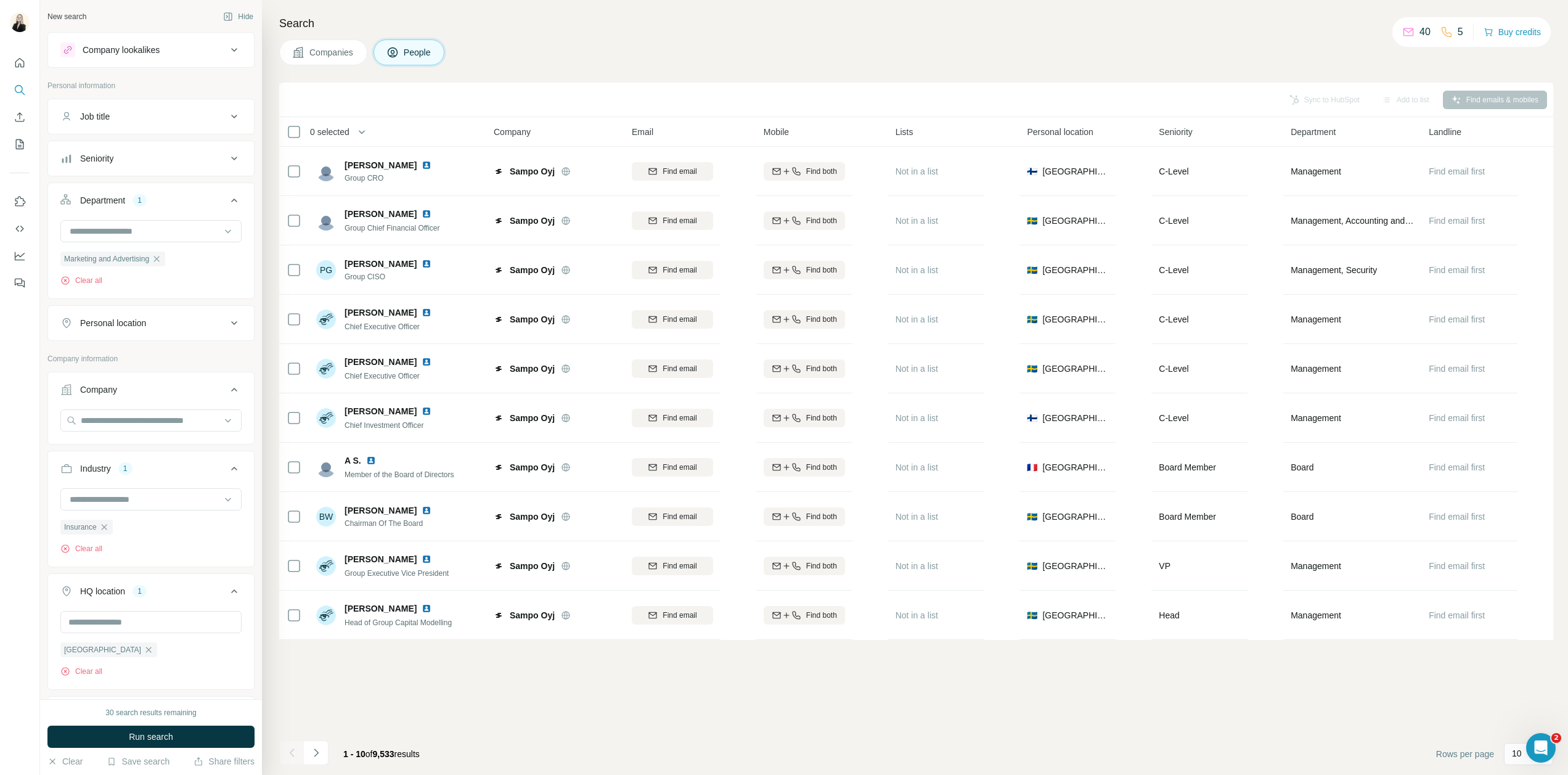
click at [152, 122] on div "Job title" at bounding box center [144, 115] width 167 height 12
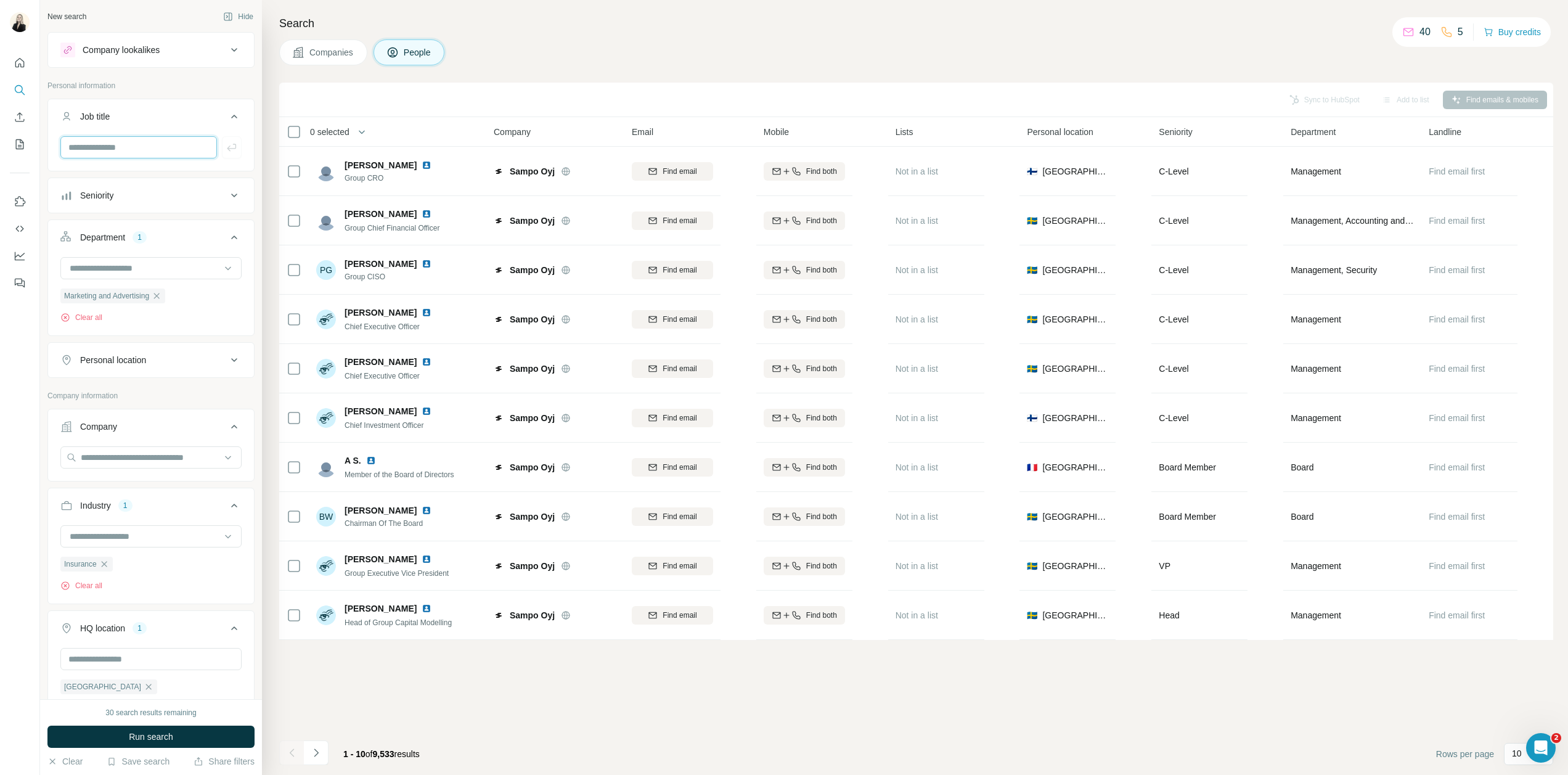
click at [140, 152] on input "text" at bounding box center [138, 147] width 157 height 22
type input "**********"
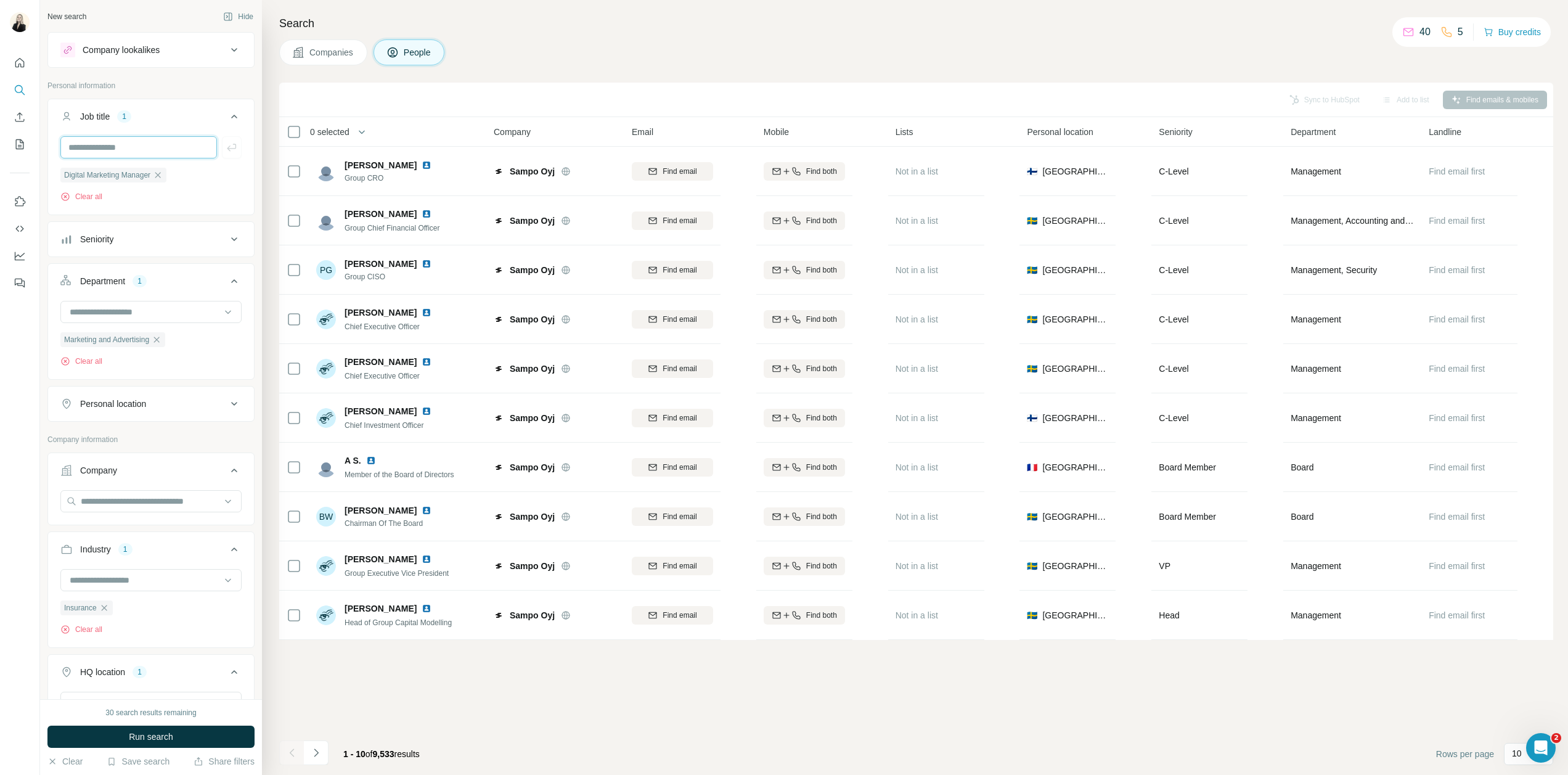
click at [113, 147] on input "text" at bounding box center [138, 147] width 157 height 22
type input "**********"
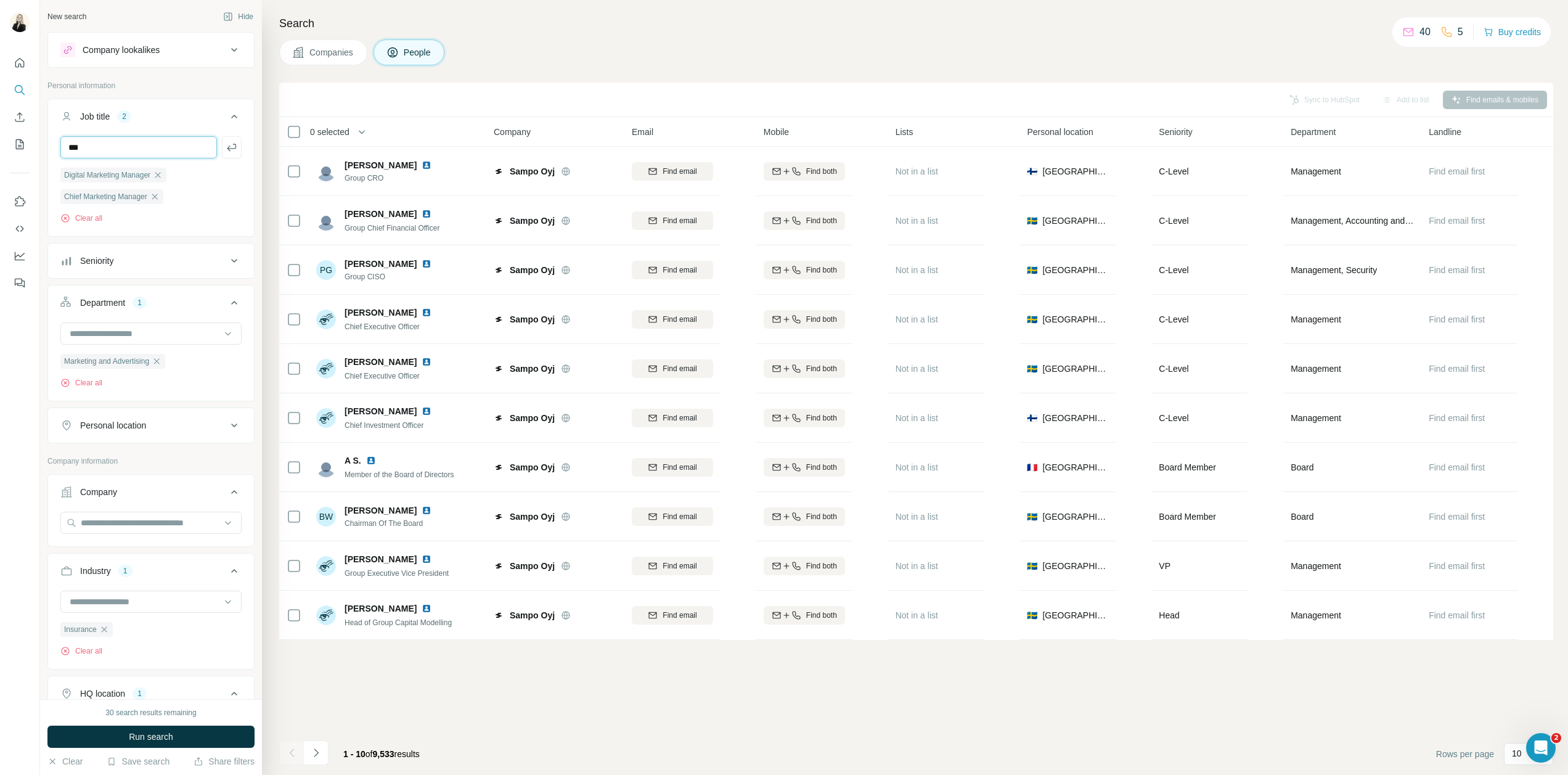
type input "***"
click at [165, 739] on span "Run search" at bounding box center [151, 737] width 44 height 12
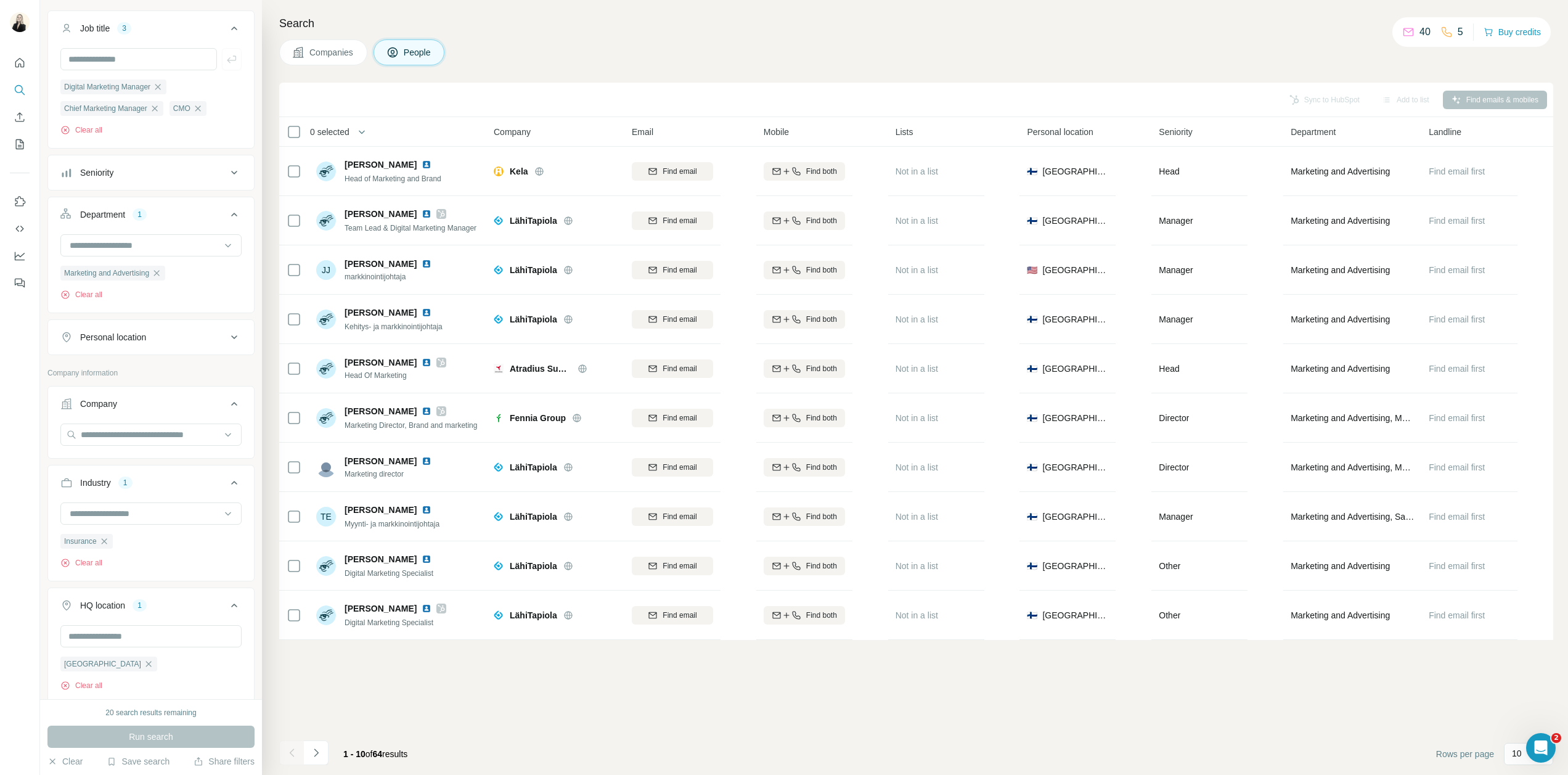
scroll to position [89, 0]
click at [180, 342] on div "Personal location" at bounding box center [144, 336] width 167 height 12
click at [165, 367] on input "text" at bounding box center [151, 367] width 181 height 22
type input "*******"
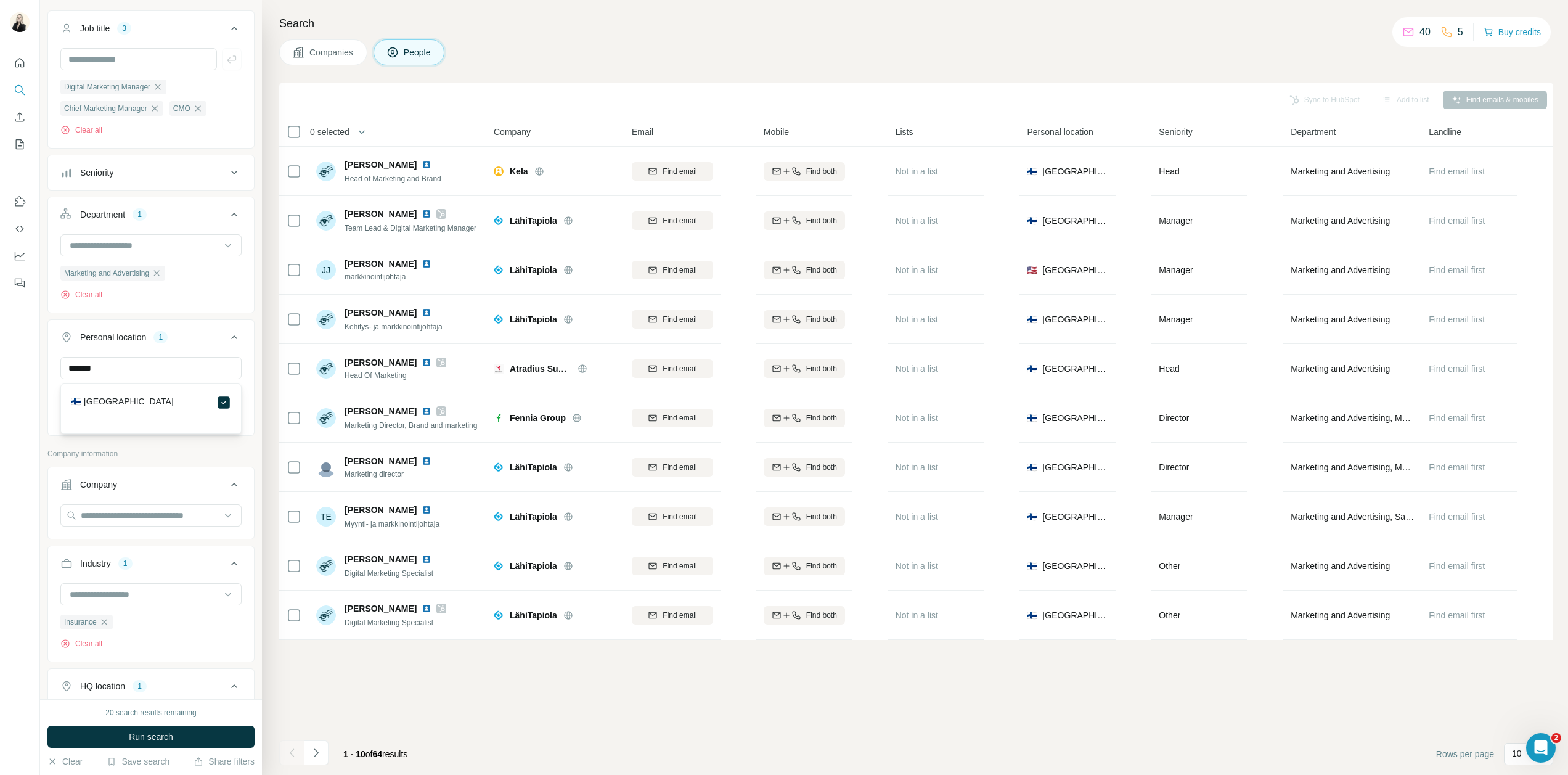
click at [34, 382] on div at bounding box center [20, 388] width 40 height 775
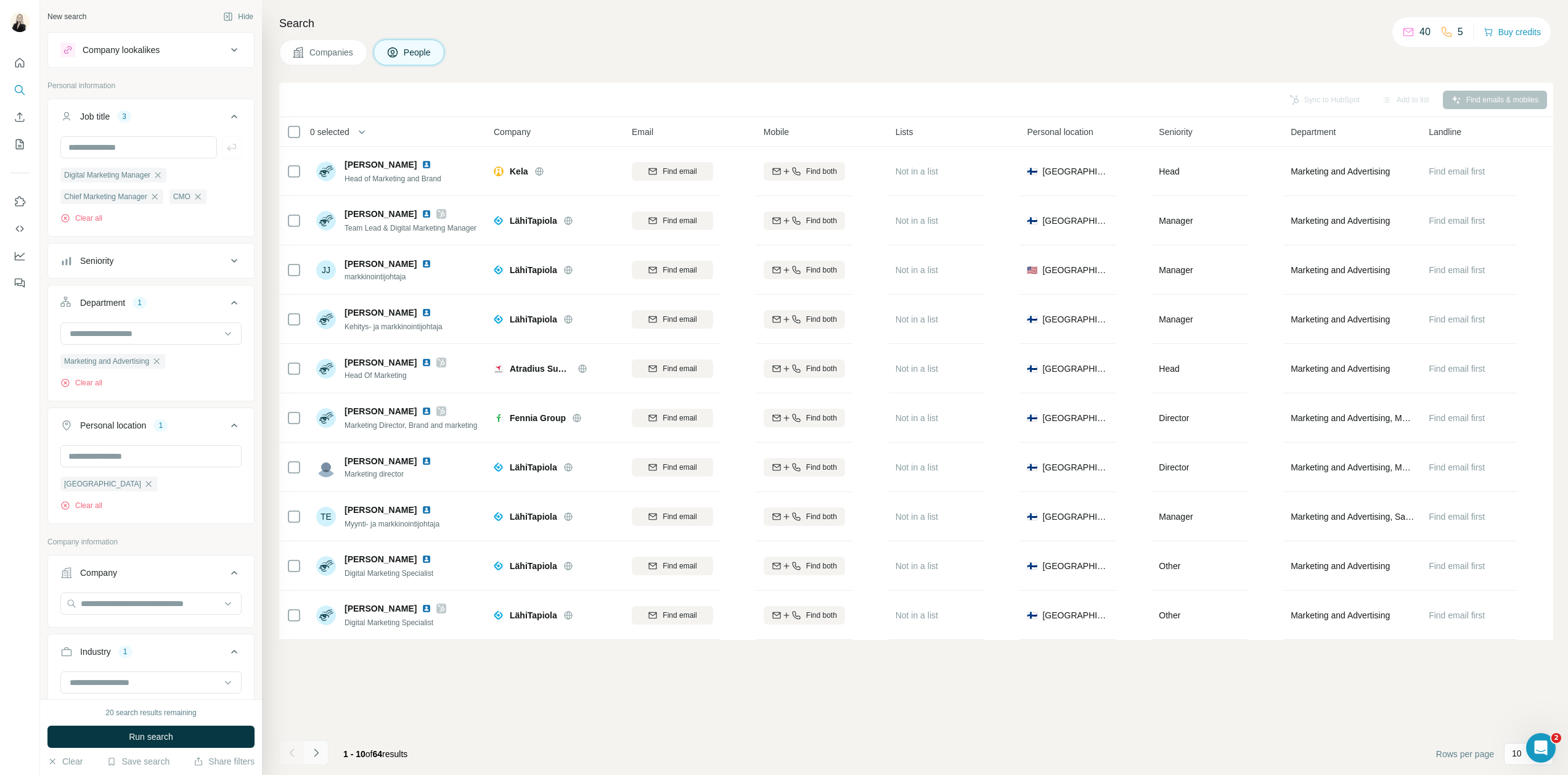
click at [323, 756] on button "Navigate to next page" at bounding box center [316, 752] width 25 height 25
click at [322, 758] on button "Navigate to next page" at bounding box center [316, 752] width 25 height 25
click at [339, 706] on div "Sync to HubSpot Add to list Find emails & mobiles 0 selected People Company Ema…" at bounding box center [916, 429] width 1274 height 693
